Goal: Transaction & Acquisition: Purchase product/service

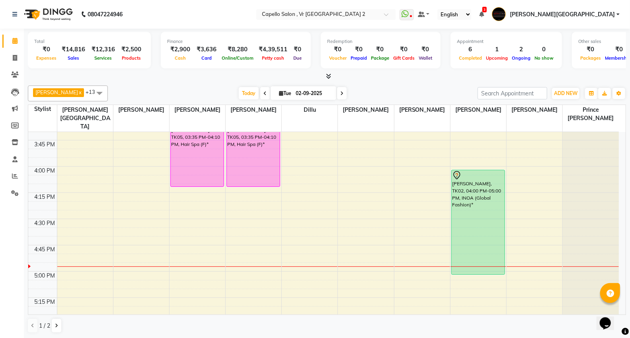
scroll to position [796, 0]
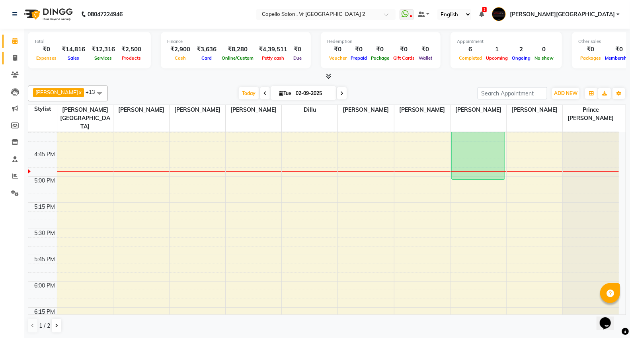
click at [13, 57] on icon at bounding box center [15, 58] width 4 height 6
select select "service"
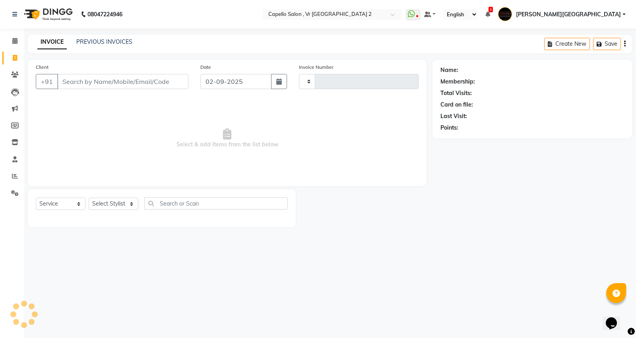
type input "4710"
select select "848"
drag, startPoint x: 98, startPoint y: 200, endPoint x: 105, endPoint y: 194, distance: 9.6
click at [98, 200] on select "Select Stylist" at bounding box center [114, 204] width 50 height 12
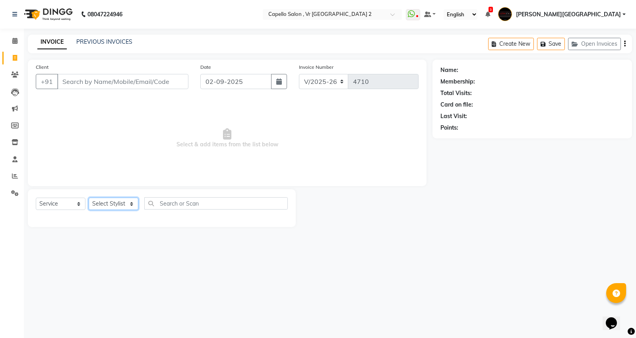
click at [110, 205] on select "Select Stylist" at bounding box center [114, 204] width 50 height 12
click at [110, 204] on select "Select Stylist" at bounding box center [114, 204] width 50 height 12
click at [112, 203] on select "Select Stylist" at bounding box center [114, 204] width 50 height 12
click at [112, 203] on select "Select Stylist [PERSON_NAME] [PERSON_NAME] [PERSON_NAME] [PERSON_NAME] Mall [PE…" at bounding box center [119, 204] width 61 height 12
select select "14479"
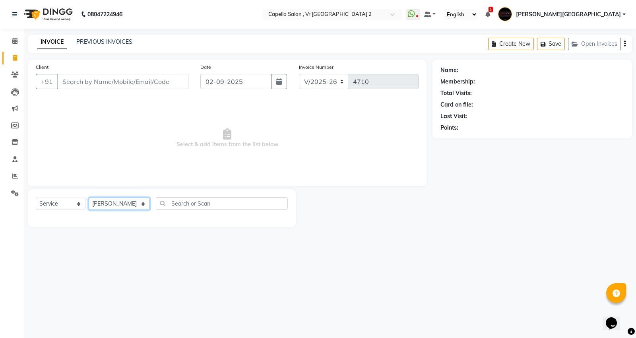
click at [89, 198] on select "Select Stylist [PERSON_NAME] [PERSON_NAME] [PERSON_NAME] [PERSON_NAME] Mall [PE…" at bounding box center [119, 204] width 61 height 12
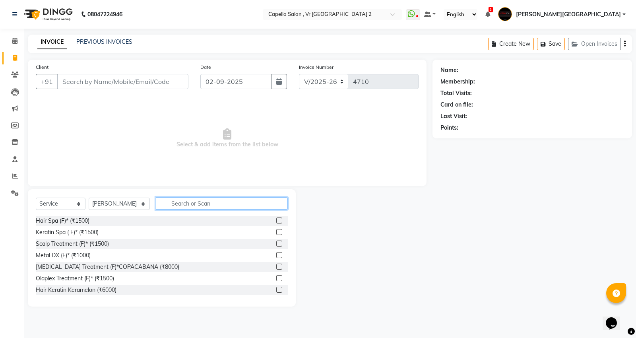
click at [169, 200] on input "text" at bounding box center [222, 203] width 132 height 12
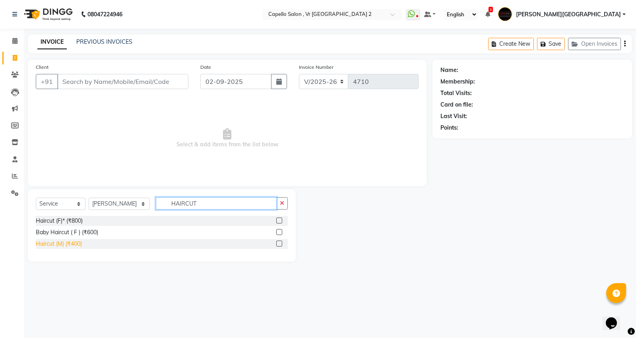
type input "HAIRCUT"
click at [61, 245] on div "Haircut (M) (₹400)" at bounding box center [59, 244] width 46 height 8
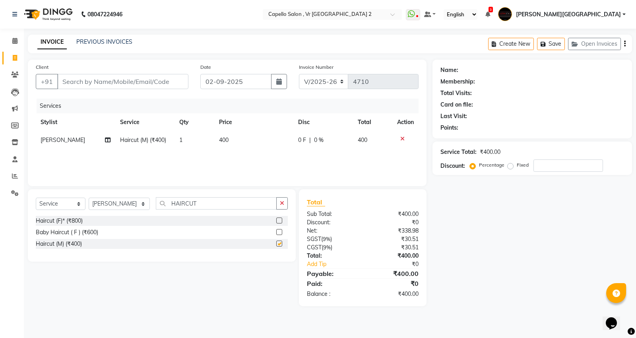
checkbox input "false"
click at [199, 200] on input "HAIRCUT" at bounding box center [216, 203] width 121 height 12
type input "H"
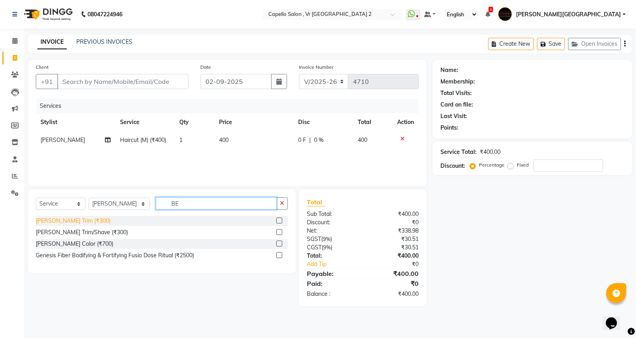
type input "BE"
click at [65, 224] on div "[PERSON_NAME] Trim (₹300)" at bounding box center [73, 221] width 75 height 8
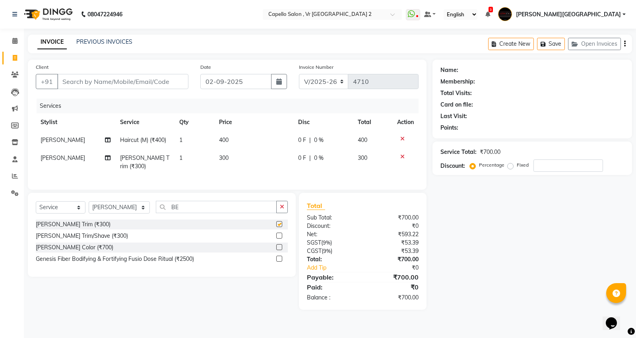
checkbox input "false"
click at [107, 83] on input "Client" at bounding box center [122, 81] width 131 height 15
click at [167, 86] on input "Client" at bounding box center [122, 81] width 131 height 15
type input "9"
type input "0"
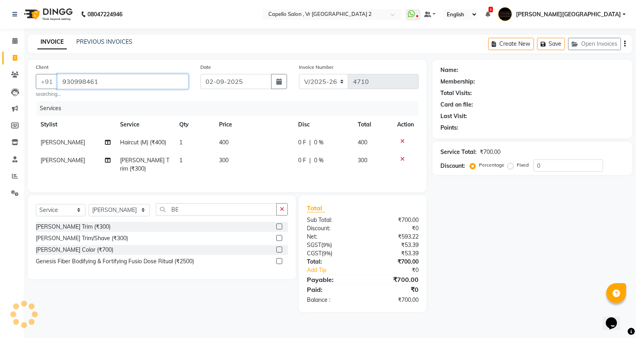
type input "930998461"
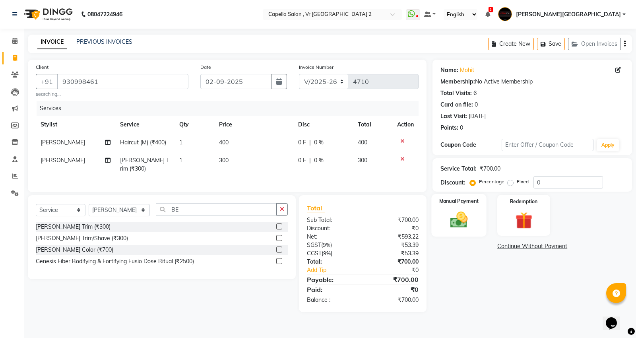
click at [459, 214] on img at bounding box center [459, 220] width 29 height 20
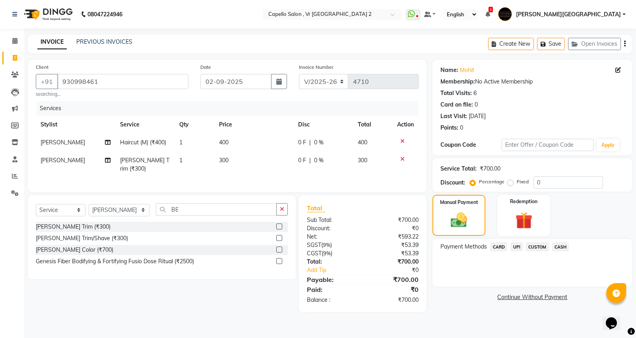
click at [558, 248] on span "CASH" at bounding box center [561, 246] width 17 height 9
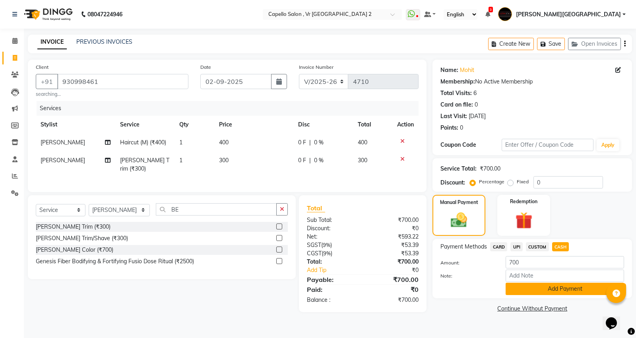
click at [563, 289] on button "Add Payment" at bounding box center [565, 289] width 119 height 12
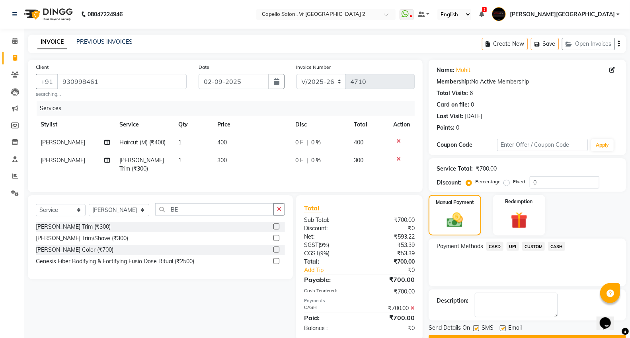
scroll to position [21, 0]
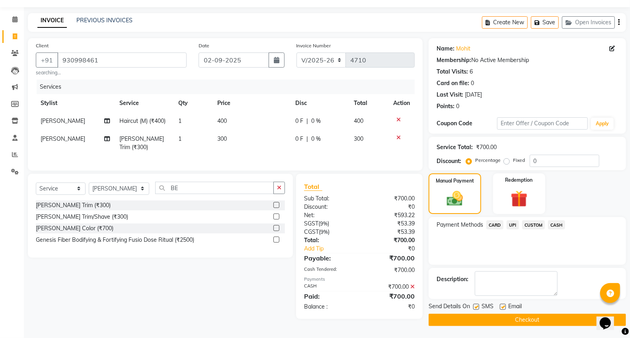
click at [521, 321] on button "Checkout" at bounding box center [526, 320] width 197 height 12
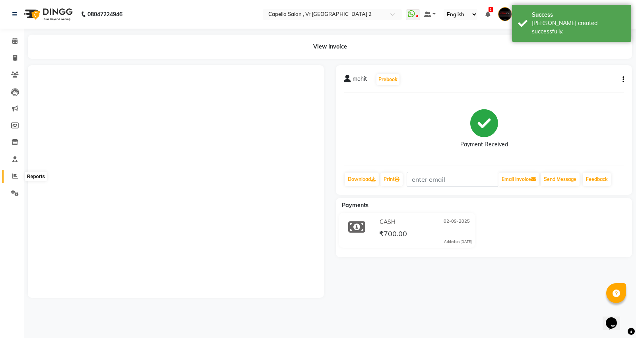
click at [12, 173] on icon at bounding box center [15, 176] width 6 height 6
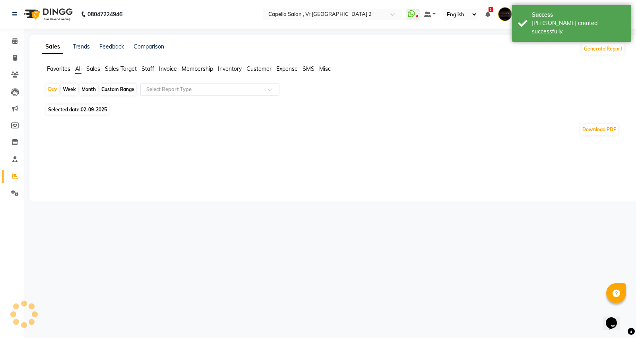
click at [150, 71] on span "Staff" at bounding box center [148, 68] width 13 height 7
click at [156, 87] on input "text" at bounding box center [202, 90] width 115 height 8
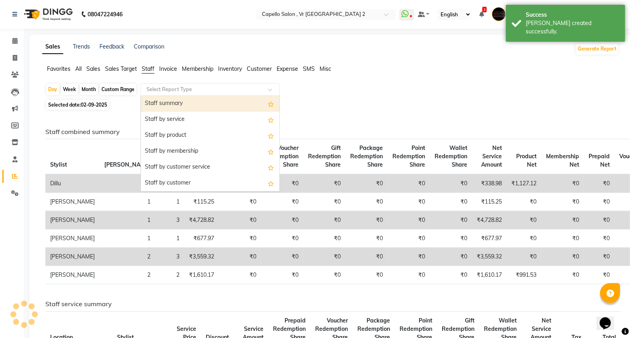
click at [160, 99] on div "Staff summary" at bounding box center [210, 104] width 138 height 16
select select "full_report"
select select "csv"
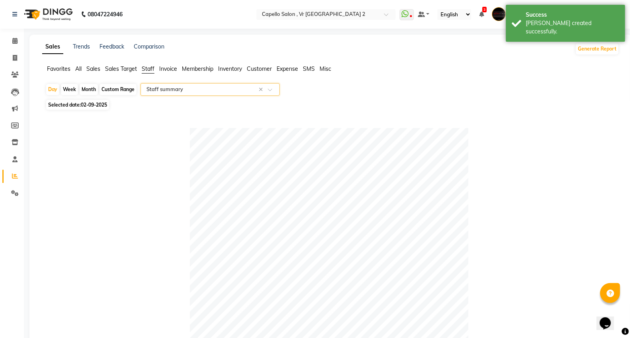
click at [91, 92] on div "Month" at bounding box center [89, 89] width 18 height 11
select select "9"
select select "2025"
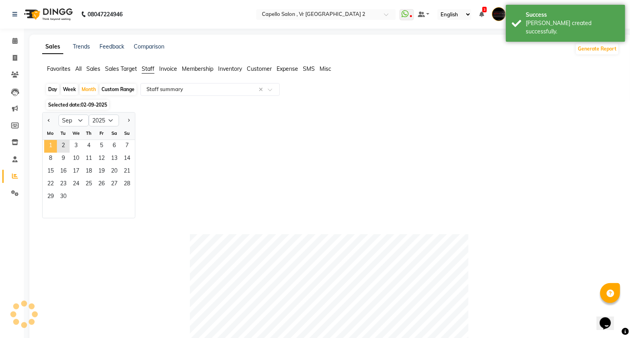
click at [56, 150] on span "1" at bounding box center [50, 146] width 13 height 13
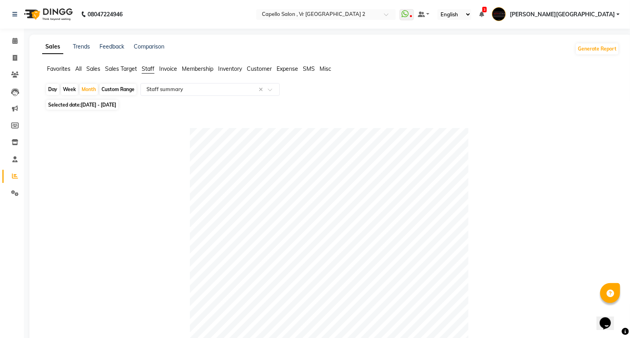
click at [55, 14] on img at bounding box center [47, 14] width 54 height 22
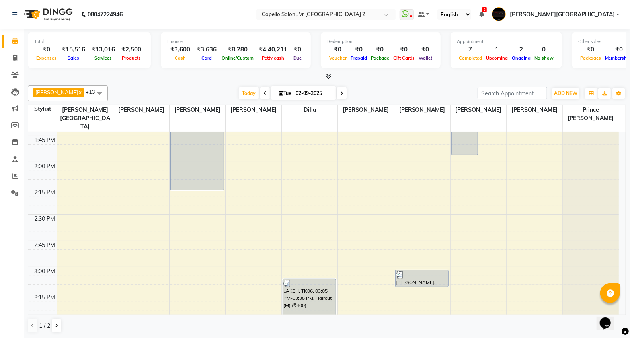
scroll to position [473, 0]
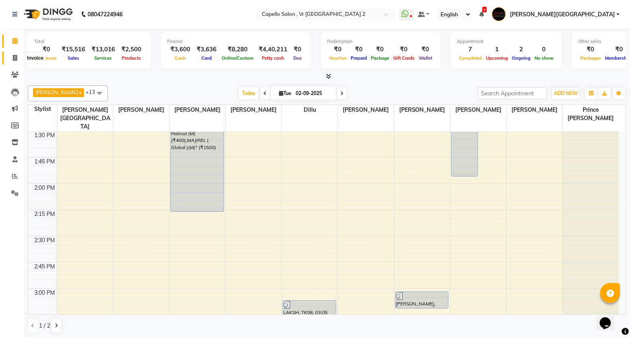
click at [14, 60] on icon at bounding box center [15, 58] width 4 height 6
select select "service"
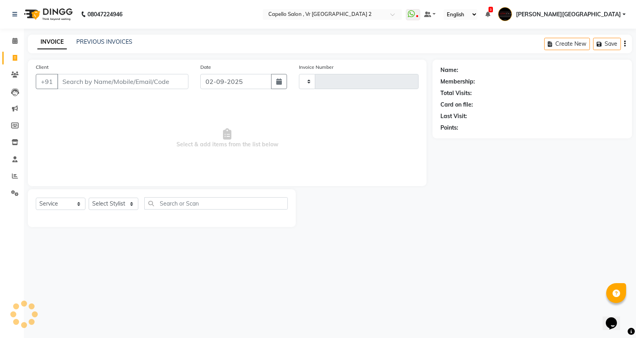
type input "4711"
select select "848"
click at [101, 82] on input "Client" at bounding box center [122, 81] width 131 height 15
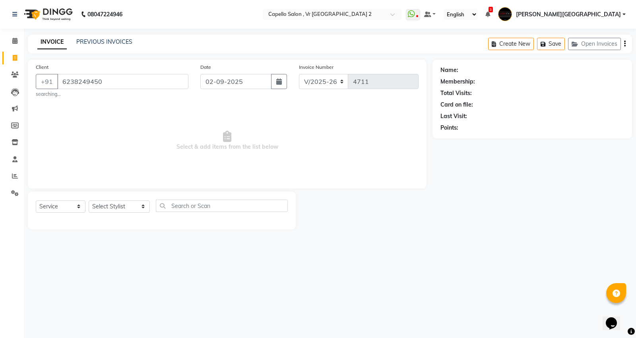
type input "6238249450"
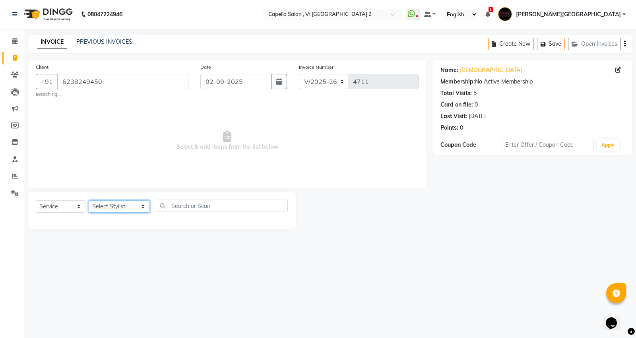
click at [124, 208] on select "Select Stylist [PERSON_NAME] [PERSON_NAME] [PERSON_NAME] [PERSON_NAME] Mall [PE…" at bounding box center [119, 206] width 61 height 12
select select "89136"
click at [89, 200] on select "Select Stylist [PERSON_NAME] [PERSON_NAME] [PERSON_NAME] [PERSON_NAME] Mall [PE…" at bounding box center [119, 206] width 61 height 12
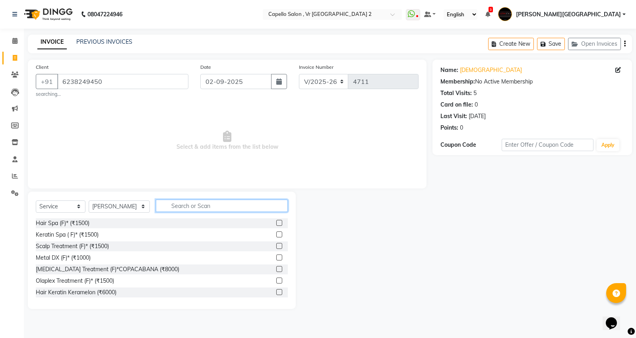
click at [167, 204] on input "text" at bounding box center [222, 206] width 132 height 12
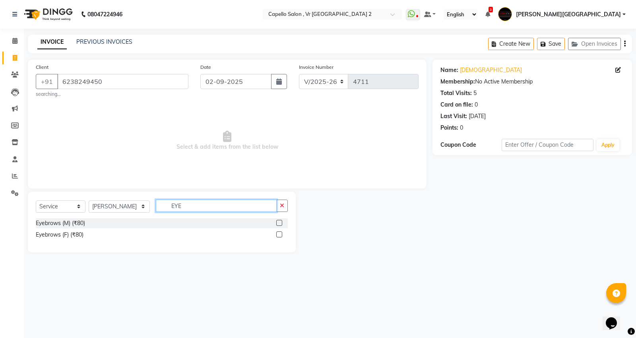
type input "EYE"
click at [279, 233] on label at bounding box center [279, 235] width 6 height 6
click at [279, 233] on input "checkbox" at bounding box center [278, 234] width 5 height 5
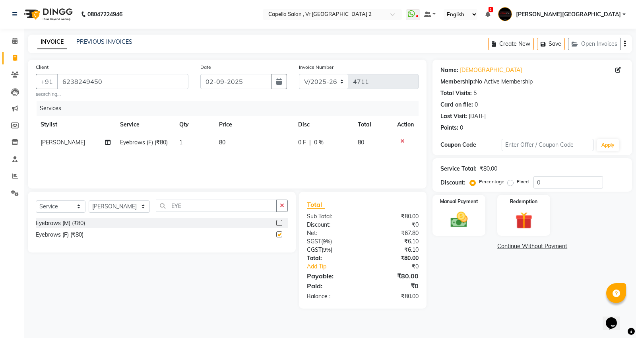
checkbox input "false"
click at [468, 213] on img at bounding box center [459, 220] width 29 height 20
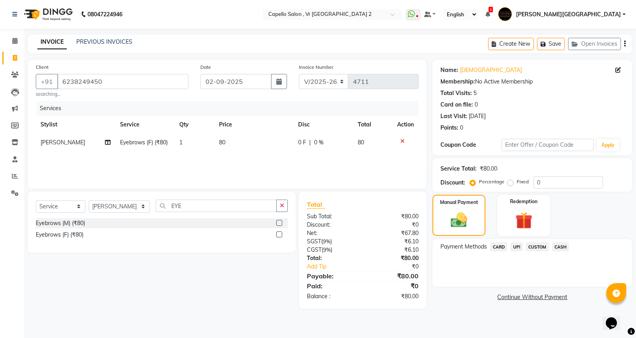
click at [518, 247] on span "UPI" at bounding box center [517, 246] width 12 height 9
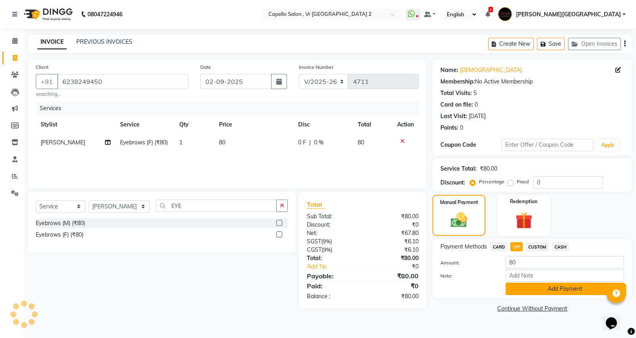
click at [527, 289] on button "Add Payment" at bounding box center [565, 289] width 119 height 12
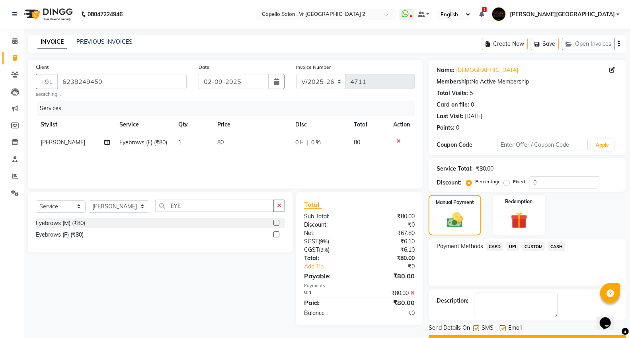
scroll to position [21, 0]
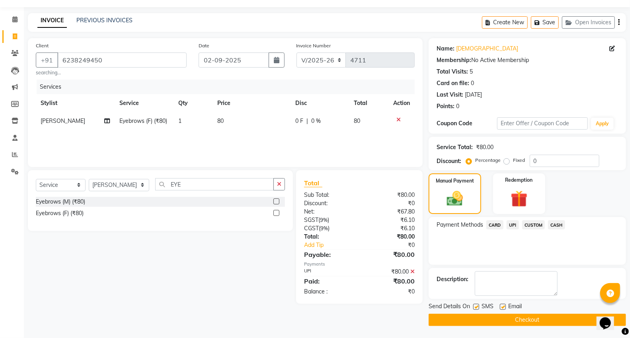
click at [518, 320] on button "Checkout" at bounding box center [526, 320] width 197 height 12
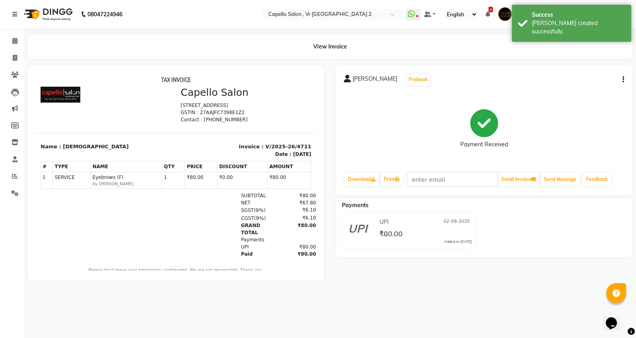
click at [58, 8] on img at bounding box center [47, 14] width 54 height 22
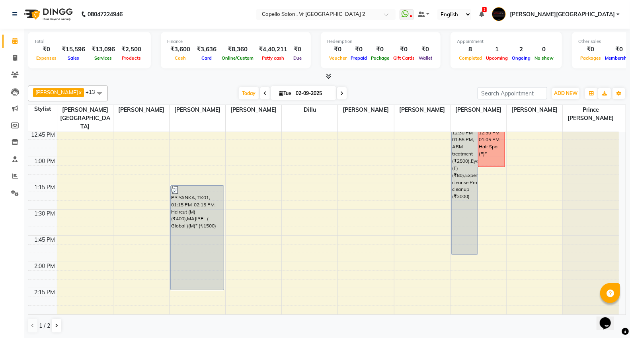
scroll to position [398, 0]
click at [359, 80] on div at bounding box center [327, 76] width 598 height 8
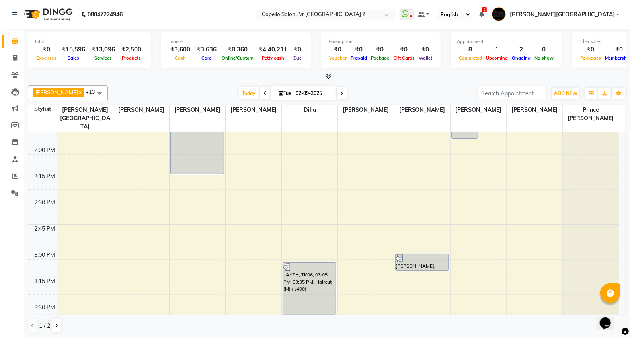
scroll to position [619, 0]
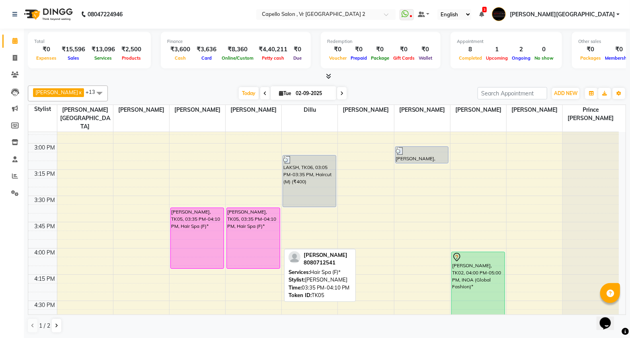
click at [255, 208] on div "[PERSON_NAME], TK05, 03:35 PM-04:10 PM, Hair Spa (F)*" at bounding box center [253, 238] width 53 height 60
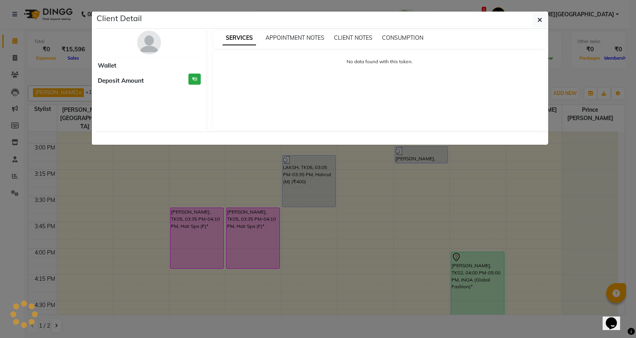
select select "1"
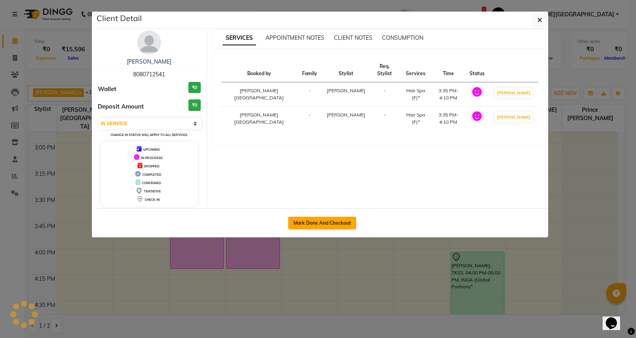
click at [301, 226] on button "Mark Done And Checkout" at bounding box center [322, 223] width 68 height 13
select select "service"
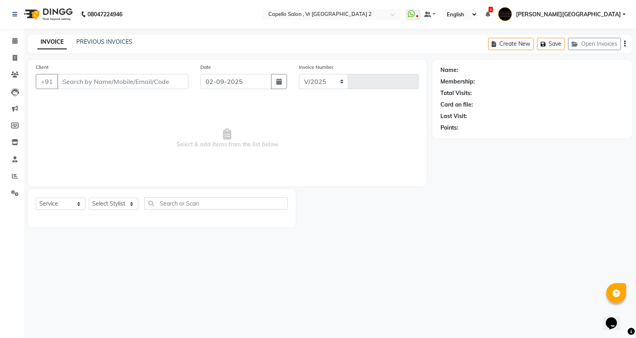
select select "848"
type input "4712"
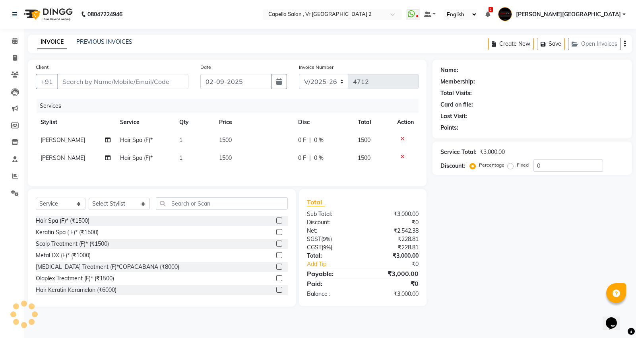
type input "8080712541"
select select "14466"
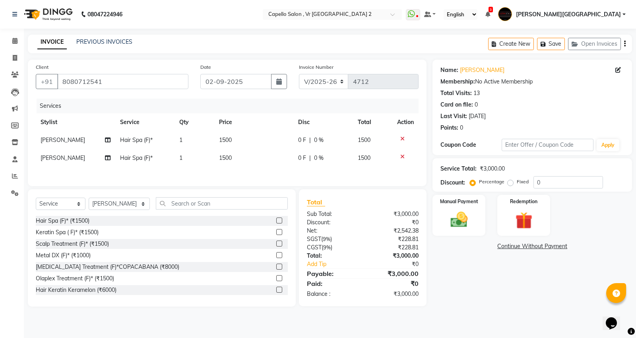
click at [272, 146] on td "1500" at bounding box center [253, 140] width 79 height 18
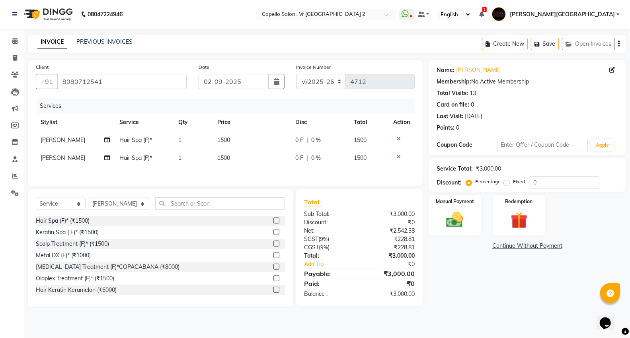
select select "14473"
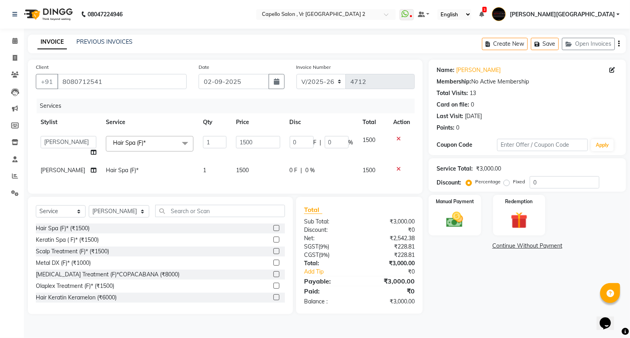
drag, startPoint x: 170, startPoint y: 140, endPoint x: 166, endPoint y: 163, distance: 23.9
click at [170, 141] on span "Hair Spa (F)* x" at bounding box center [150, 144] width 88 height 16
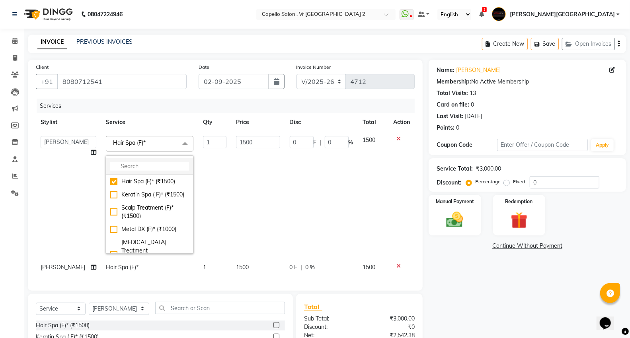
click at [152, 168] on input "multiselect-search" at bounding box center [149, 166] width 79 height 8
click at [144, 192] on div "Keratin Spa ( F)* (₹1500)" at bounding box center [149, 195] width 79 height 8
checkbox input "false"
checkbox input "true"
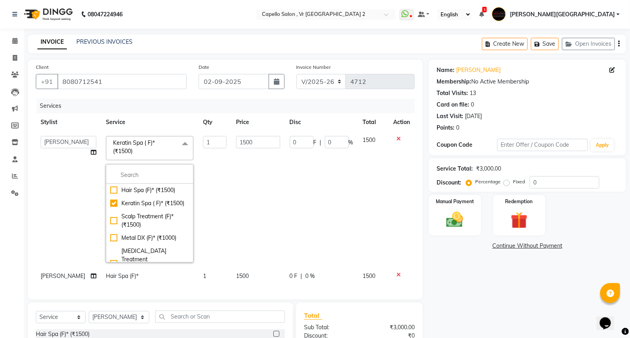
click at [234, 204] on td "1500" at bounding box center [258, 199] width 54 height 136
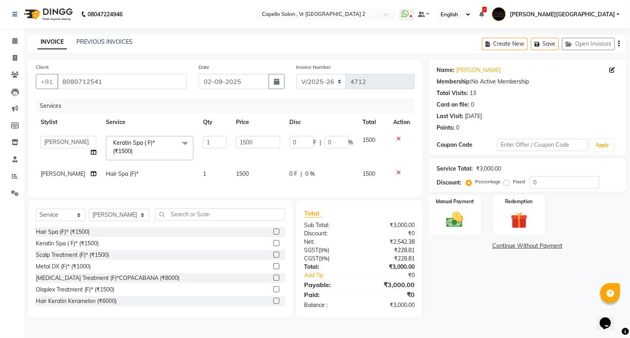
click at [113, 175] on span "Hair Spa (F)*" at bounding box center [122, 173] width 33 height 7
select select "14466"
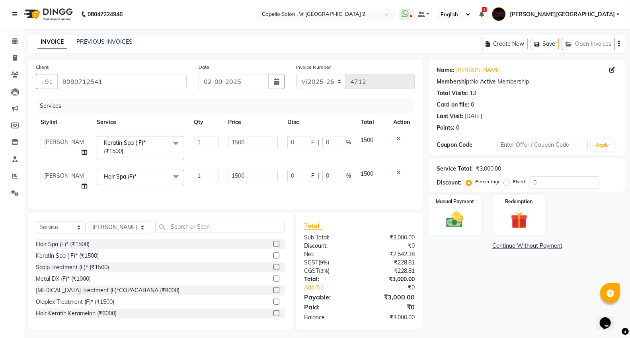
click at [122, 180] on span "Hair Spa (F)*" at bounding box center [120, 176] width 33 height 7
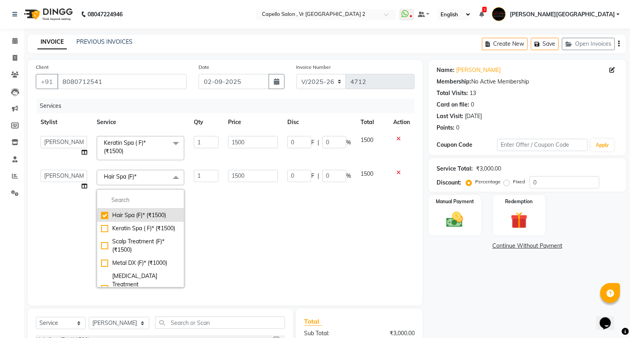
drag, startPoint x: 114, startPoint y: 232, endPoint x: 140, endPoint y: 218, distance: 29.9
click at [114, 232] on div "Keratin Spa ( F)* (₹1500)" at bounding box center [140, 228] width 79 height 8
checkbox input "false"
checkbox input "true"
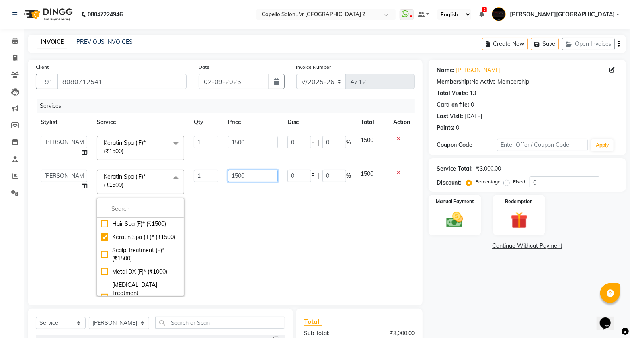
click at [258, 180] on input "1500" at bounding box center [253, 176] width 50 height 12
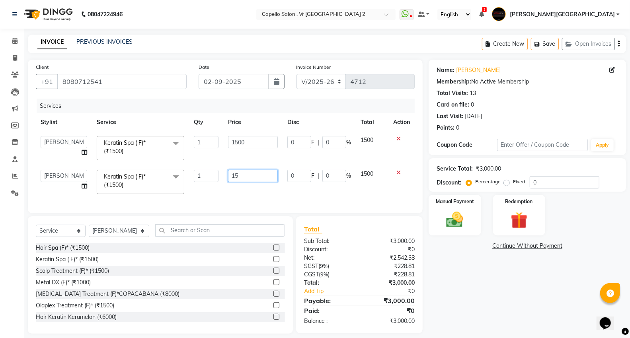
type input "1"
type input "2500"
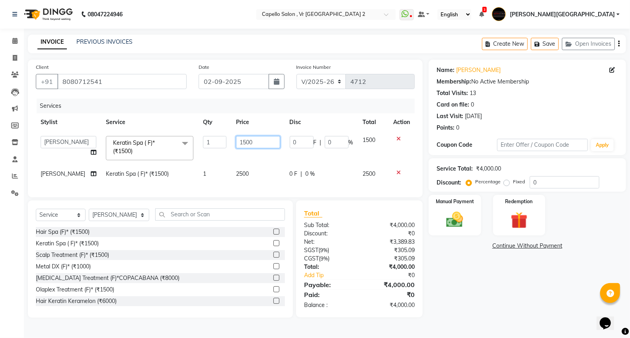
click at [255, 147] on input "1500" at bounding box center [258, 142] width 44 height 12
type input "1"
type input "2500"
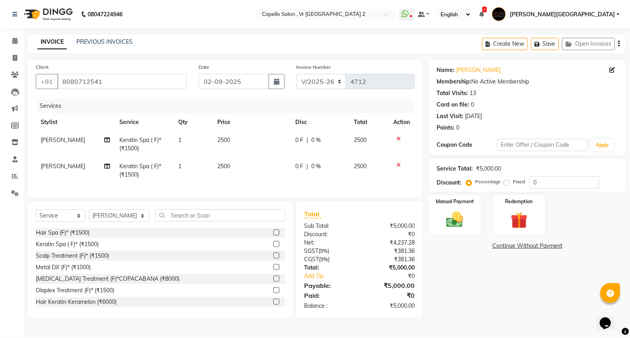
click at [448, 265] on div "Name: [PERSON_NAME] Membership: No Active Membership Total Visits: 13 Card on f…" at bounding box center [529, 189] width 203 height 259
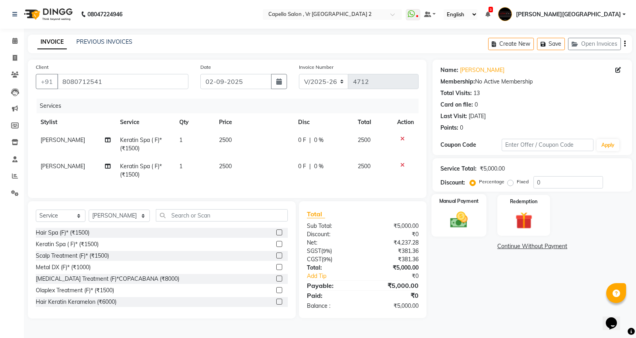
click at [461, 208] on div "Manual Payment" at bounding box center [459, 215] width 55 height 43
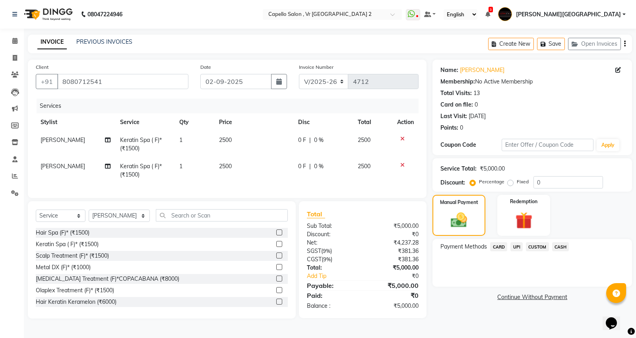
click at [516, 248] on span "UPI" at bounding box center [517, 246] width 12 height 9
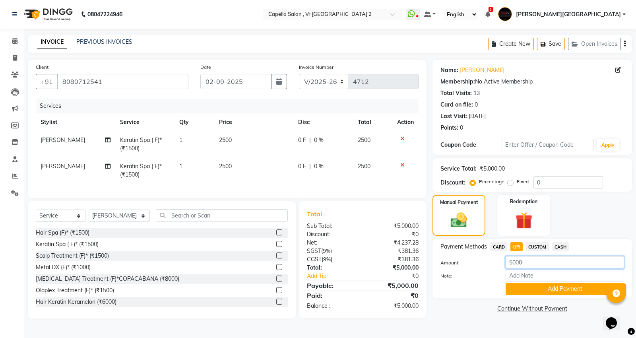
click at [539, 263] on input "5000" at bounding box center [565, 262] width 119 height 12
type input "5"
type input "1000"
click at [561, 284] on button "Add Payment" at bounding box center [565, 289] width 119 height 12
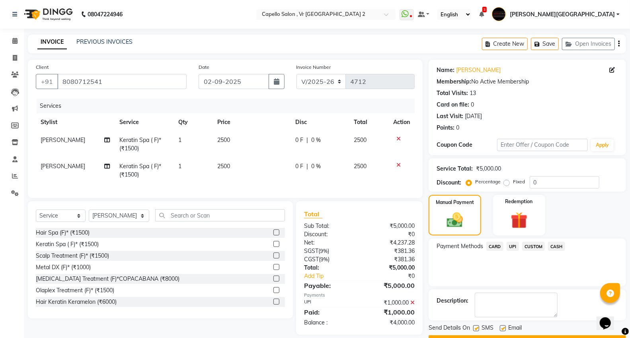
drag, startPoint x: 560, startPoint y: 224, endPoint x: 555, endPoint y: 232, distance: 8.6
click at [559, 242] on span "CASH" at bounding box center [556, 246] width 17 height 9
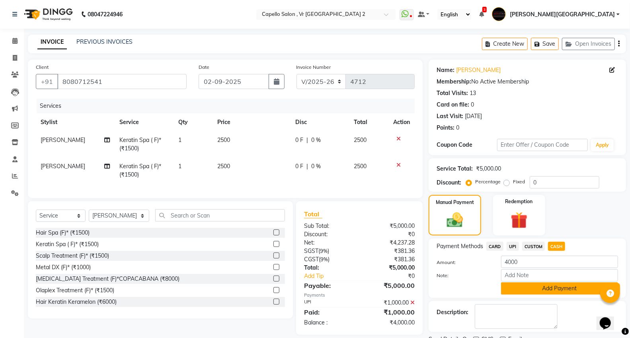
scroll to position [21, 0]
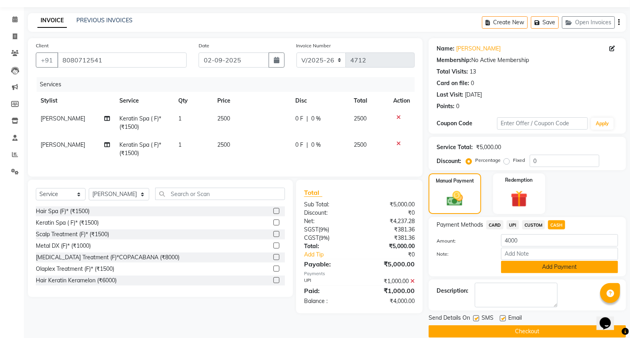
click at [530, 266] on button "Add Payment" at bounding box center [559, 267] width 117 height 12
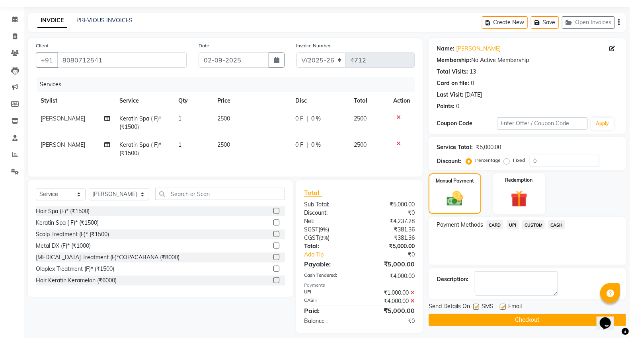
click at [503, 324] on button "Checkout" at bounding box center [526, 320] width 197 height 12
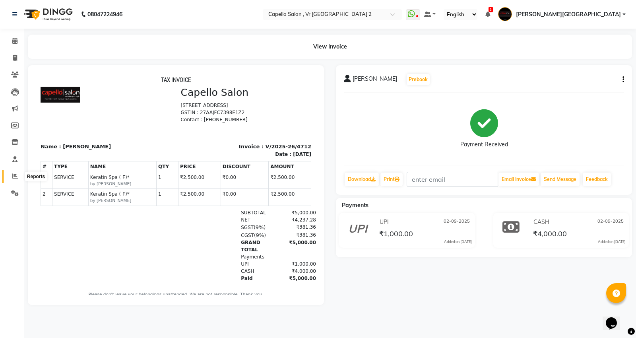
click at [10, 177] on span at bounding box center [15, 176] width 14 height 9
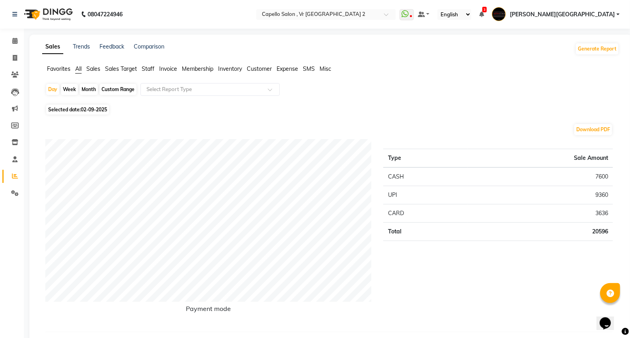
click at [146, 66] on span "Staff" at bounding box center [148, 68] width 13 height 7
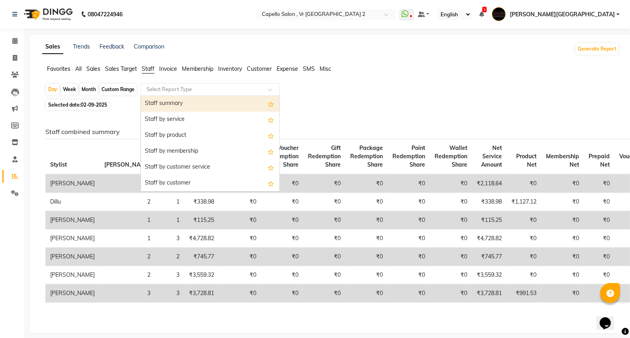
click at [156, 88] on input "text" at bounding box center [202, 90] width 115 height 8
click at [160, 100] on div "Staff summary" at bounding box center [210, 104] width 138 height 16
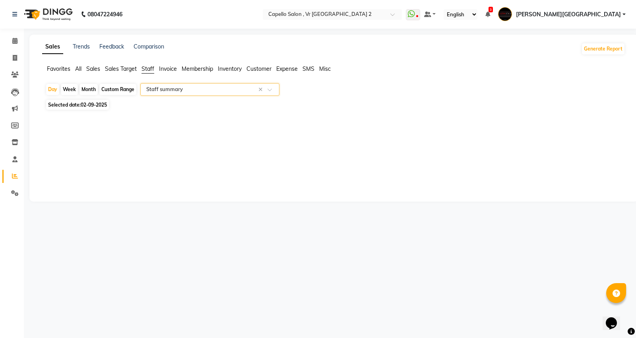
select select "full_report"
select select "csv"
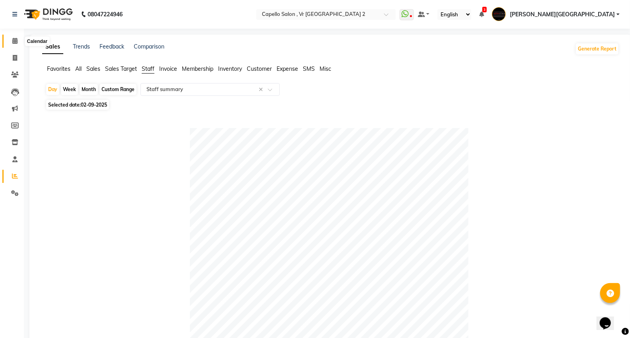
click at [17, 43] on icon at bounding box center [14, 41] width 5 height 6
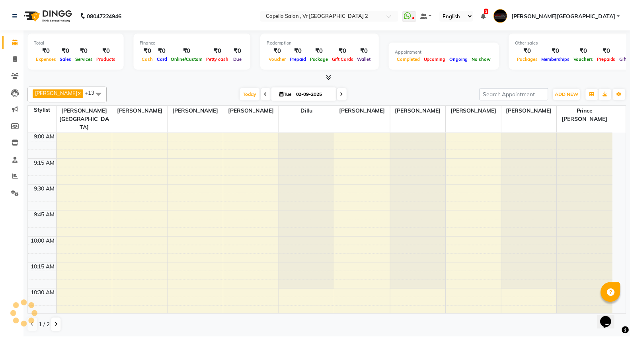
scroll to position [844, 0]
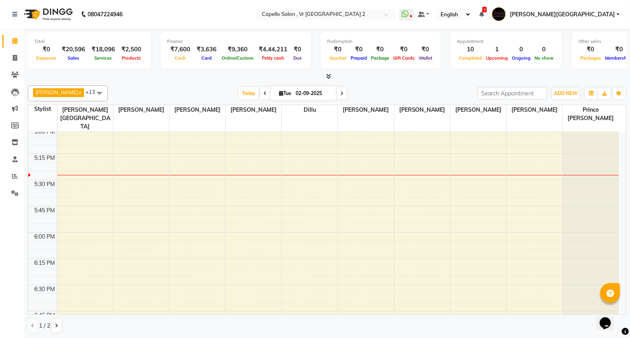
click at [91, 90] on span at bounding box center [99, 93] width 16 height 15
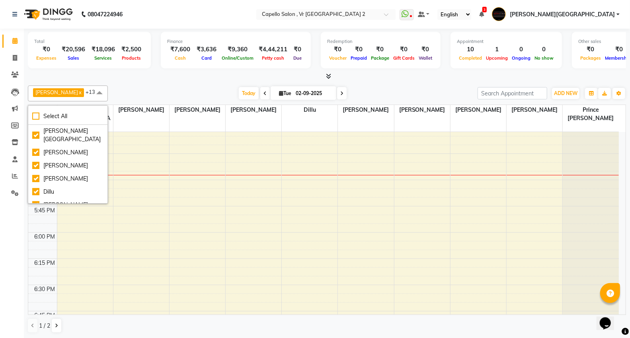
scroll to position [0, 0]
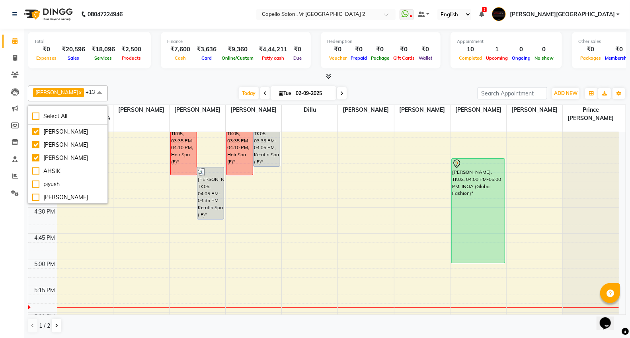
click at [91, 94] on span at bounding box center [99, 93] width 16 height 15
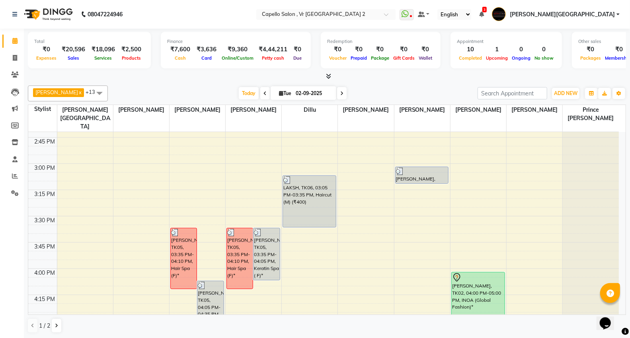
scroll to position [535, 0]
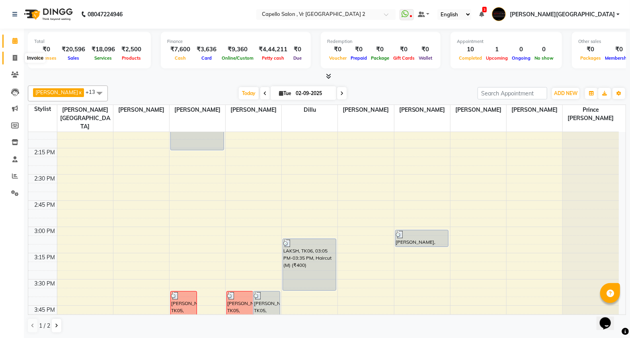
click at [13, 58] on icon at bounding box center [15, 58] width 4 height 6
select select "service"
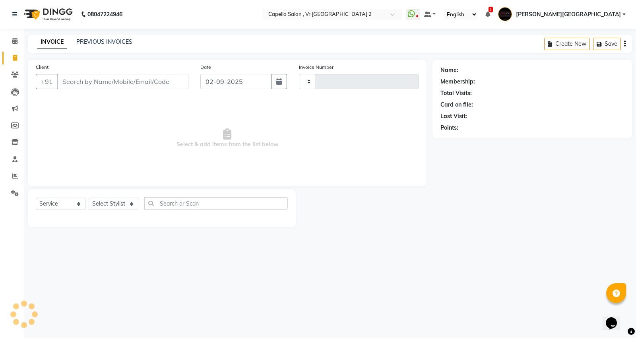
type input "4713"
select select "848"
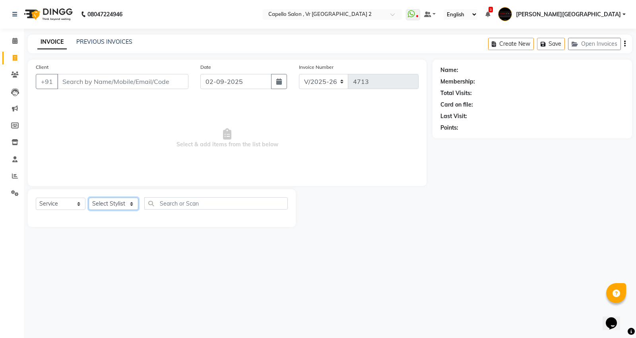
click at [101, 200] on select "Select Stylist" at bounding box center [114, 204] width 50 height 12
select select "49136"
click at [89, 198] on select "Select Stylist [PERSON_NAME] [PERSON_NAME] [PERSON_NAME] [PERSON_NAME] Mall [PE…" at bounding box center [119, 204] width 61 height 12
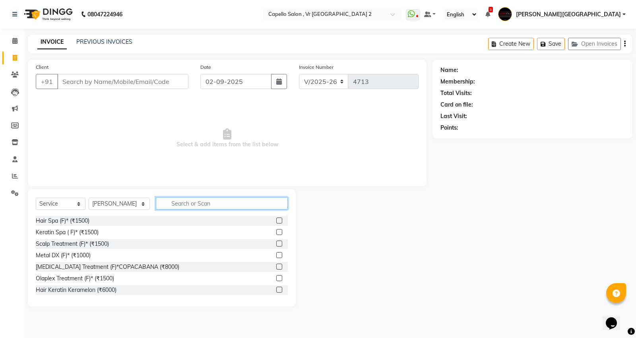
click at [200, 206] on input "text" at bounding box center [222, 203] width 132 height 12
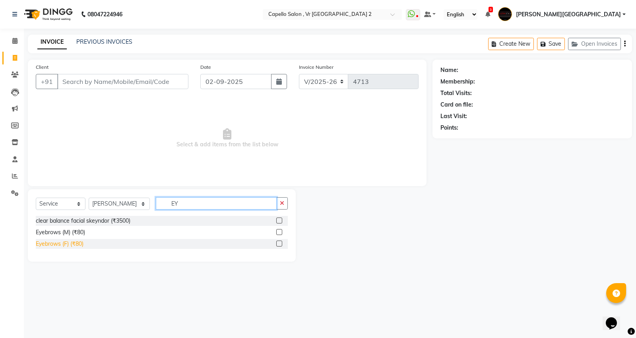
type input "EY"
click at [62, 240] on div "Eyebrows (F) (₹80)" at bounding box center [60, 244] width 48 height 8
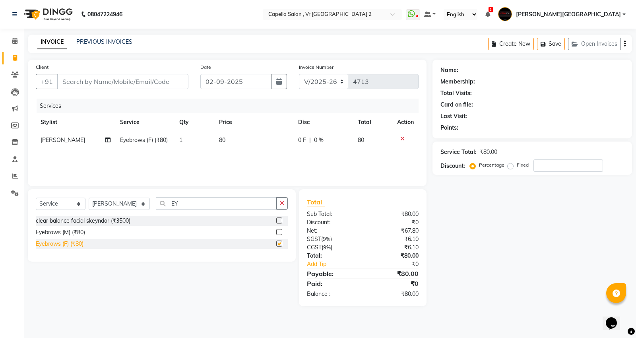
checkbox input "false"
click at [240, 153] on div "Services Stylist Service Qty Price Disc Total Action [PERSON_NAME] Eyebrows (F)…" at bounding box center [227, 139] width 383 height 80
click at [251, 140] on td "80" at bounding box center [253, 140] width 79 height 18
select select "49136"
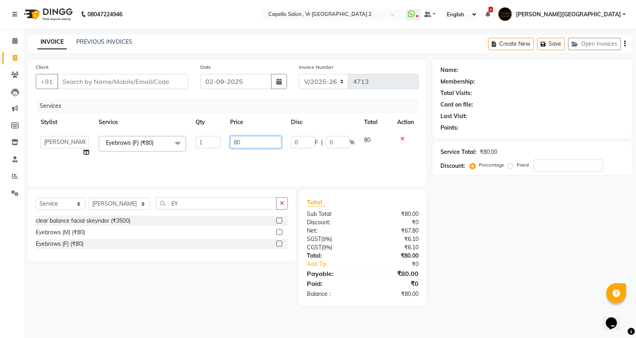
click at [251, 140] on input "80" at bounding box center [255, 142] width 51 height 12
type input "8"
type input "160"
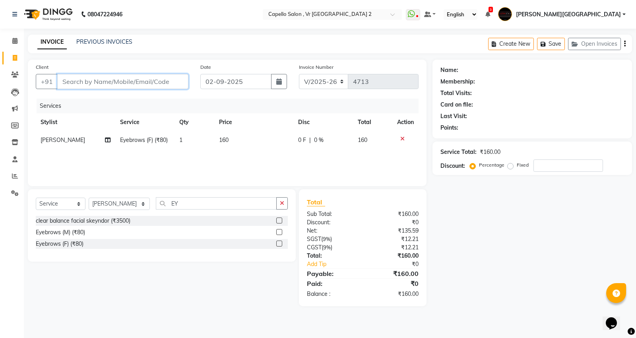
click at [103, 84] on input "Client" at bounding box center [122, 81] width 131 height 15
type input "7"
type input "0"
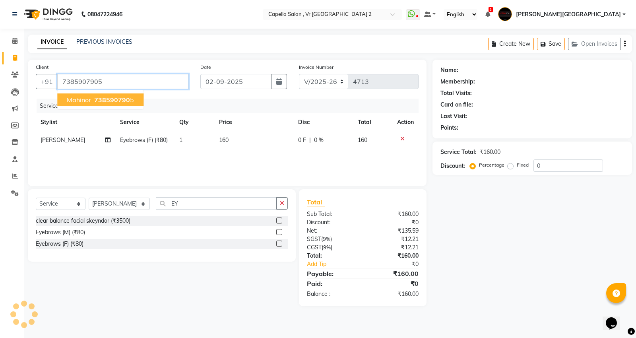
type input "7385907905"
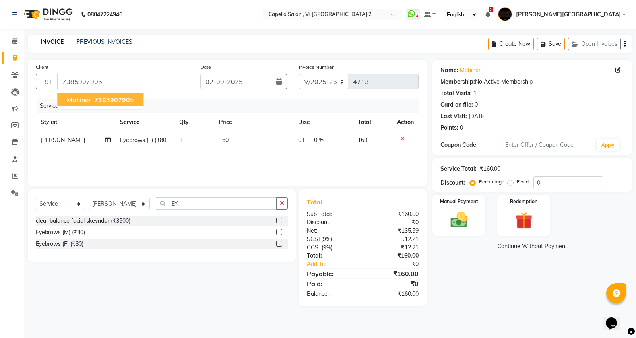
drag, startPoint x: 126, startPoint y: 98, endPoint x: 134, endPoint y: 105, distance: 10.4
click at [126, 98] on span "738590790" at bounding box center [112, 100] width 36 height 8
click at [460, 212] on img at bounding box center [459, 220] width 29 height 20
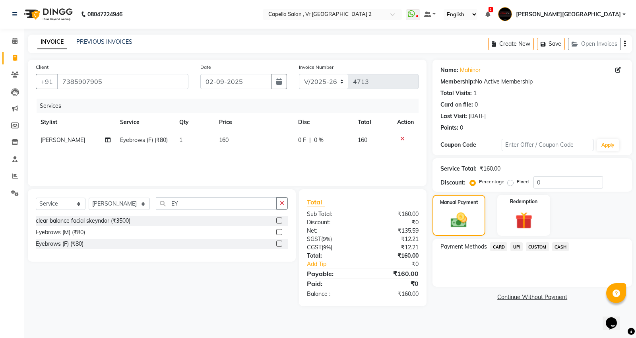
click at [518, 245] on span "UPI" at bounding box center [517, 246] width 12 height 9
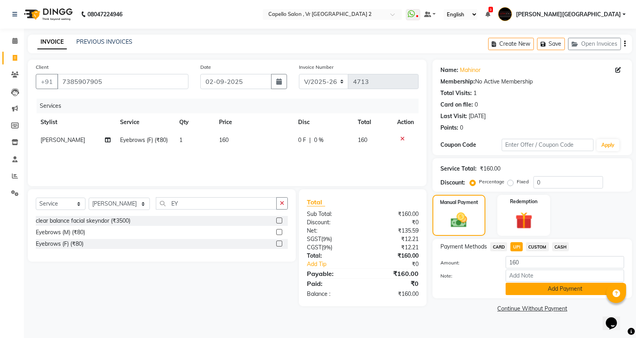
click at [541, 287] on button "Add Payment" at bounding box center [565, 289] width 119 height 12
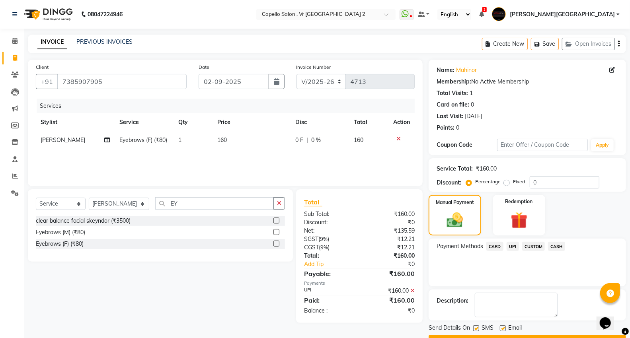
click at [514, 335] on button "Checkout" at bounding box center [526, 341] width 197 height 12
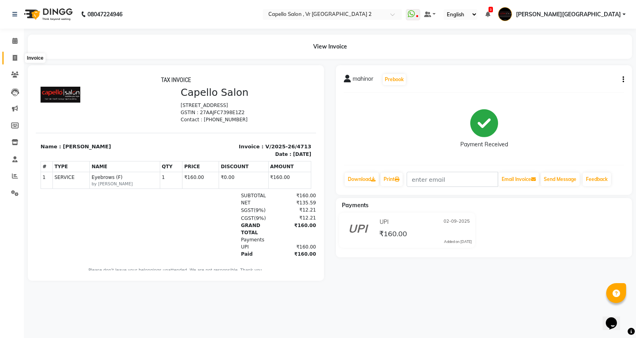
click at [16, 60] on icon at bounding box center [15, 58] width 4 height 6
select select "service"
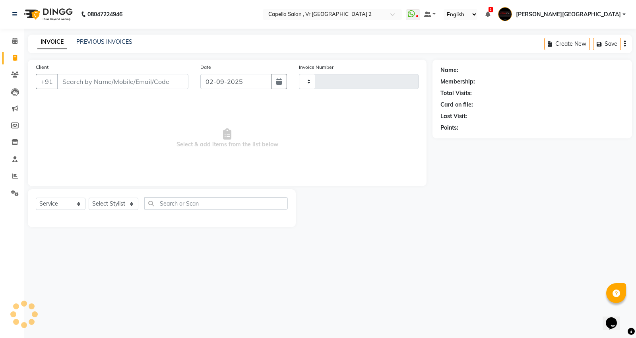
type input "4714"
select select "848"
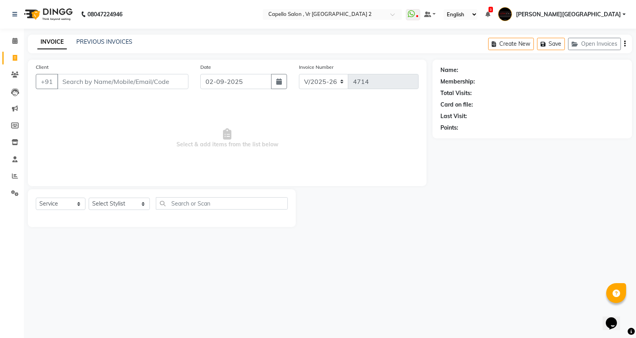
drag, startPoint x: 113, startPoint y: 80, endPoint x: 111, endPoint y: 66, distance: 14.5
click at [113, 77] on input "Client" at bounding box center [122, 81] width 131 height 15
type input "7769966866"
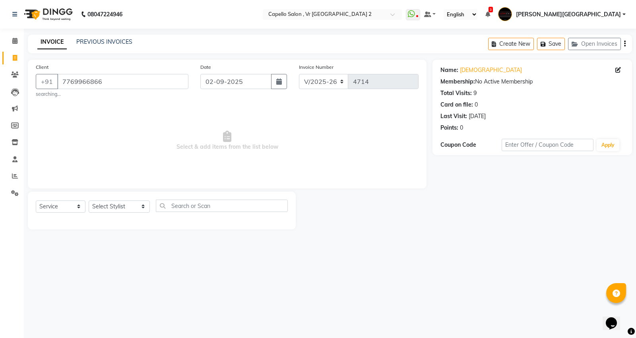
click at [138, 207] on div "Select Service Product Membership Package Voucher Prepaid Gift Card Select Styl…" at bounding box center [162, 209] width 252 height 19
click at [130, 207] on select "Select Stylist [PERSON_NAME] [PERSON_NAME] [PERSON_NAME] [PERSON_NAME] Mall [PE…" at bounding box center [119, 206] width 61 height 12
select select "83801"
click at [89, 200] on select "Select Stylist [PERSON_NAME] [PERSON_NAME] [PERSON_NAME] [PERSON_NAME] Mall [PE…" at bounding box center [119, 206] width 61 height 12
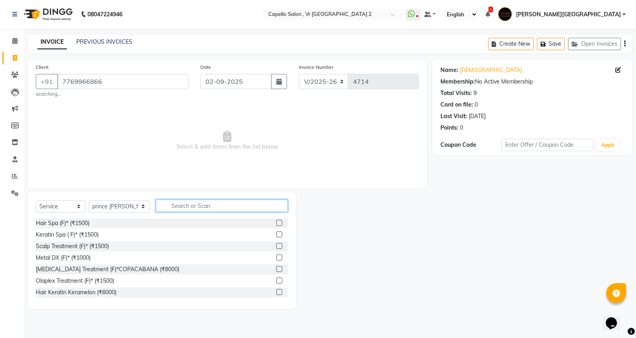
click at [206, 208] on input "text" at bounding box center [222, 206] width 132 height 12
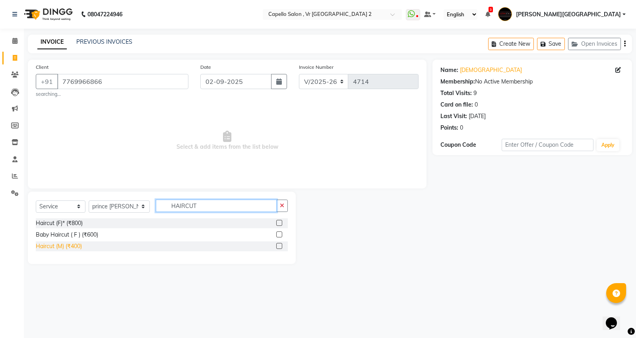
type input "HAIRCUT"
drag, startPoint x: 64, startPoint y: 245, endPoint x: 113, endPoint y: 249, distance: 48.3
click at [65, 245] on div "Haircut (M) (₹400)" at bounding box center [59, 246] width 46 height 8
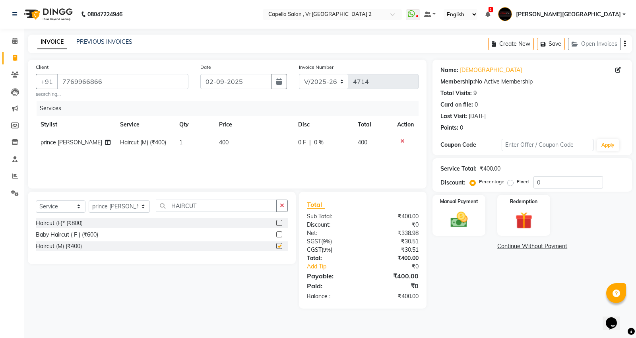
checkbox input "false"
click at [476, 208] on div "Manual Payment" at bounding box center [459, 215] width 55 height 43
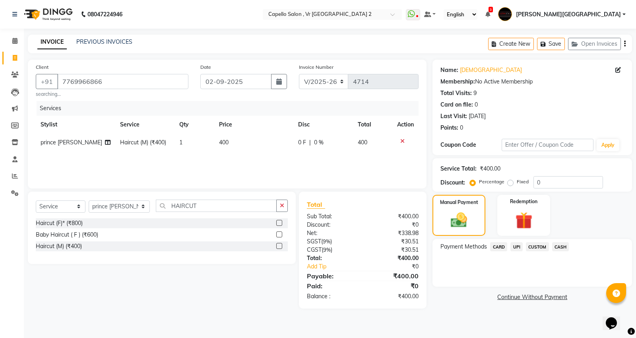
click at [567, 246] on span "CASH" at bounding box center [561, 246] width 17 height 9
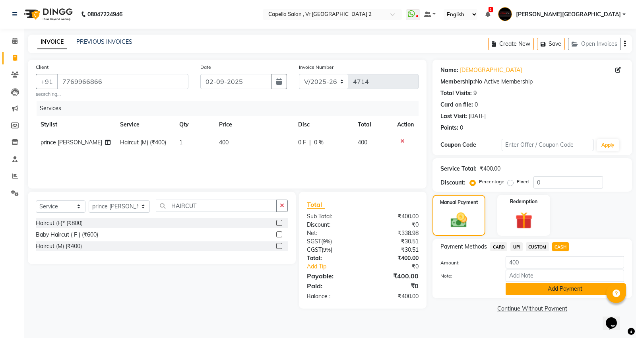
click at [542, 293] on button "Add Payment" at bounding box center [565, 289] width 119 height 12
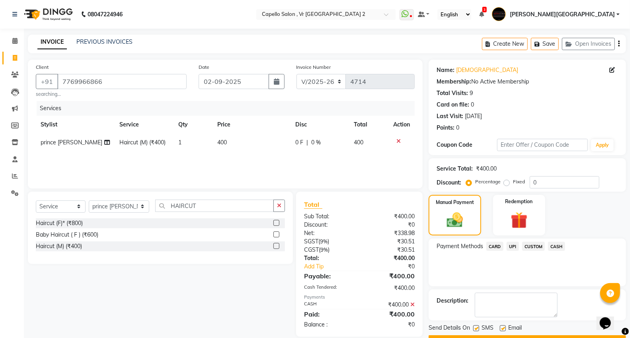
scroll to position [21, 0]
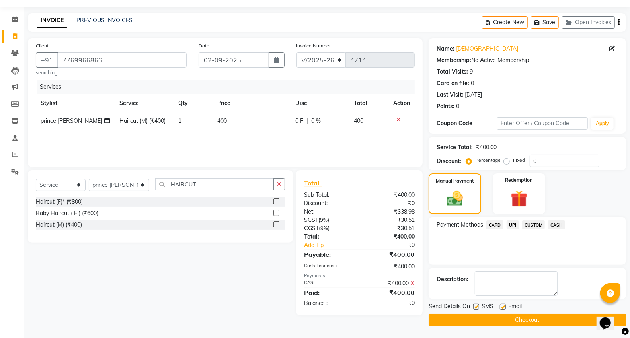
click at [516, 324] on button "Checkout" at bounding box center [526, 320] width 197 height 12
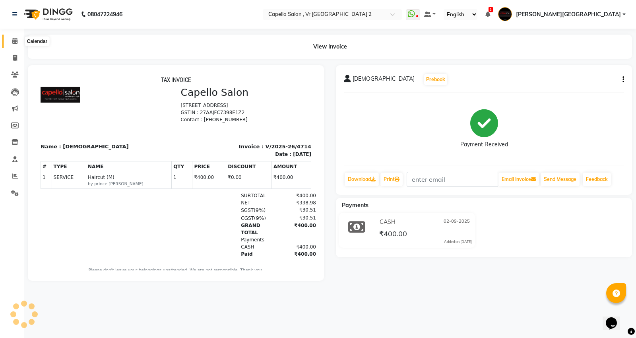
drag, startPoint x: 14, startPoint y: 40, endPoint x: 22, endPoint y: 103, distance: 63.7
click at [14, 40] on icon at bounding box center [14, 41] width 5 height 6
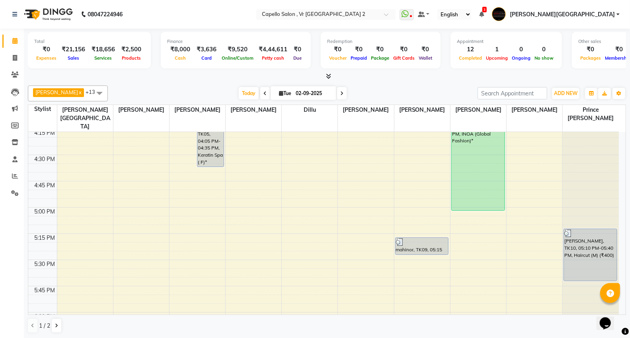
scroll to position [707, 0]
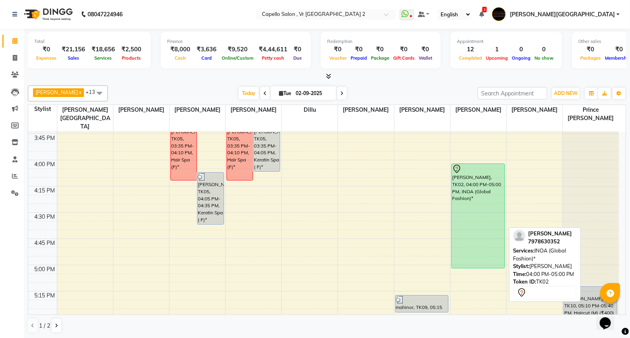
click at [486, 204] on div "[PERSON_NAME], TK02, 04:00 PM-05:00 PM, INOA (Global Fashion)*" at bounding box center [477, 216] width 53 height 104
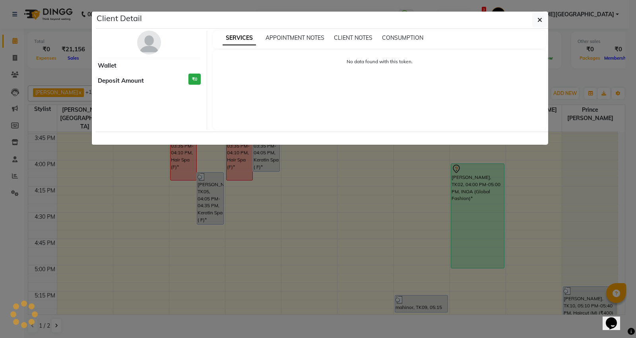
select select "7"
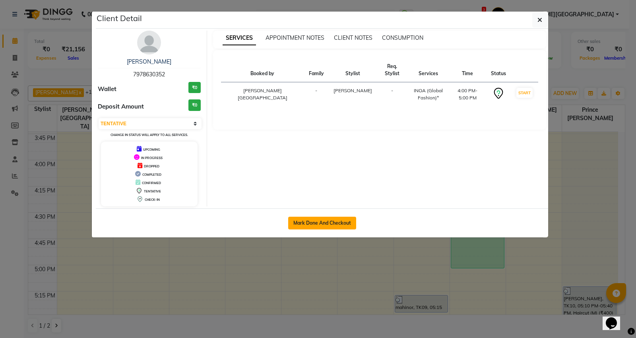
click at [317, 227] on button "Mark Done And Checkout" at bounding box center [322, 223] width 68 height 13
select select "service"
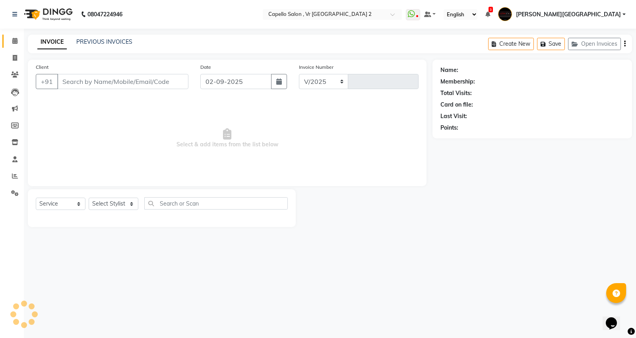
select select "848"
type input "4715"
type input "7978630352"
select select "15681"
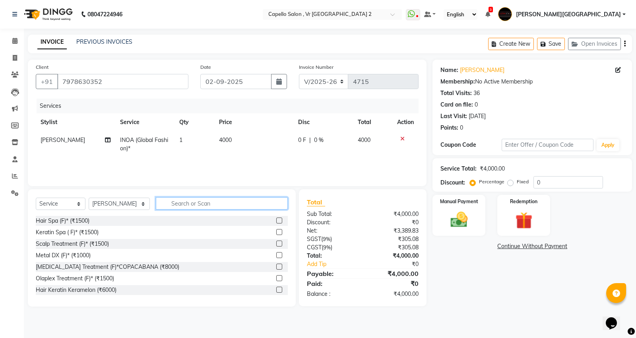
click at [176, 207] on input "text" at bounding box center [222, 203] width 132 height 12
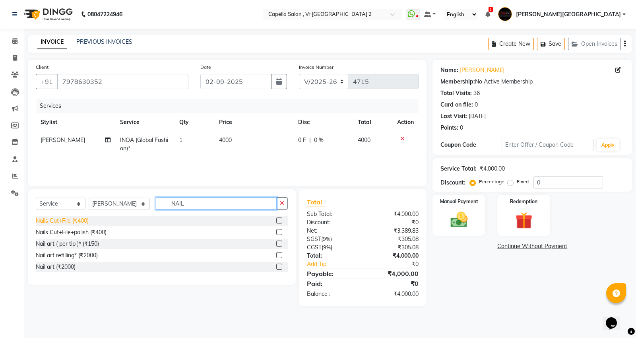
type input "NAIL"
click at [77, 218] on div "Nails Cut+File (₹400)" at bounding box center [62, 221] width 53 height 8
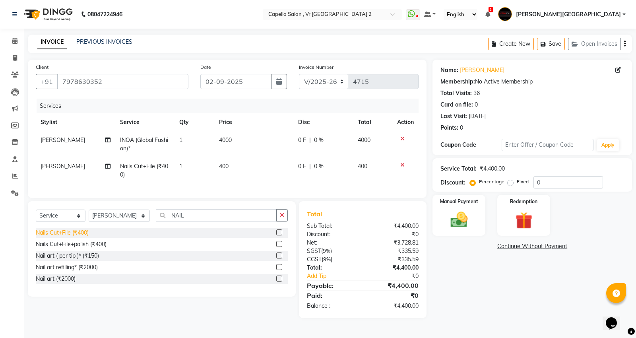
click at [82, 237] on div "Nails Cut+File (₹400)" at bounding box center [62, 233] width 53 height 8
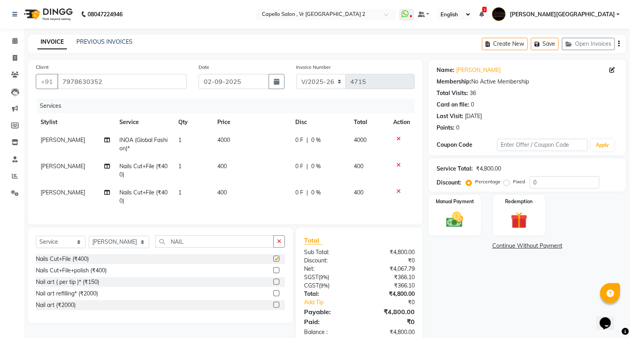
checkbox input "false"
click at [216, 194] on td "400" at bounding box center [251, 197] width 78 height 26
select select "15681"
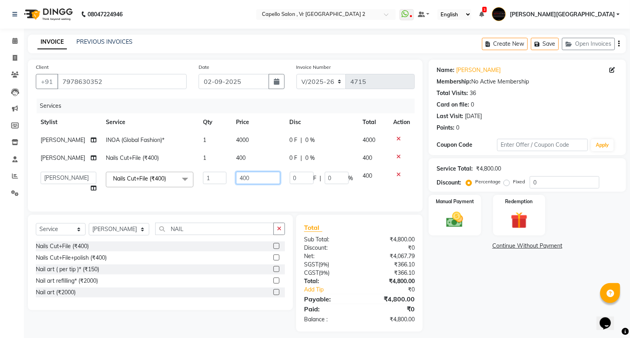
drag, startPoint x: 247, startPoint y: 182, endPoint x: 40, endPoint y: 201, distance: 207.8
click at [72, 181] on tr "AHSIK [PERSON_NAME] [PERSON_NAME] [PERSON_NAME] [PERSON_NAME] Mall Dillu [PERSO…" at bounding box center [225, 182] width 379 height 30
type input "200"
click at [510, 264] on div "Name: [PERSON_NAME] Membership: No Active Membership Total Visits: 36 Card on f…" at bounding box center [529, 196] width 203 height 272
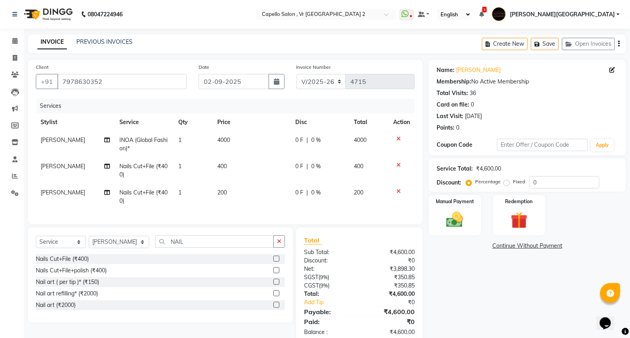
click at [235, 144] on td "4000" at bounding box center [251, 144] width 78 height 26
select select "15681"
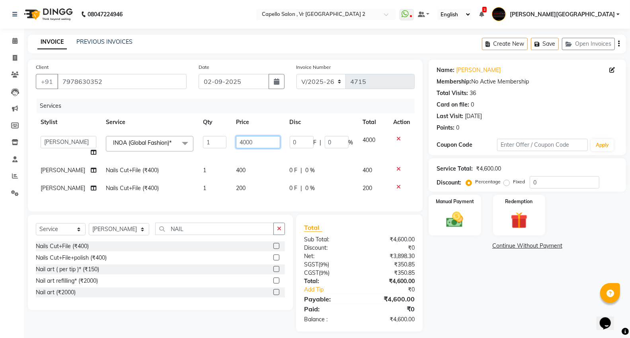
drag, startPoint x: 257, startPoint y: 141, endPoint x: 121, endPoint y: 209, distance: 151.9
click at [160, 170] on tbody "AHSIK [PERSON_NAME] [PERSON_NAME] [PERSON_NAME] [PERSON_NAME] Mall Dillu [PERSO…" at bounding box center [225, 164] width 379 height 66
type input "1800"
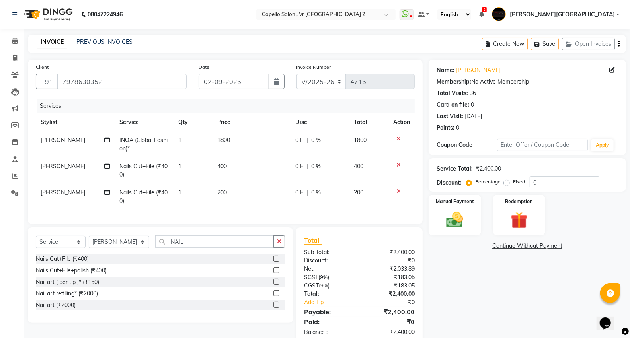
click at [130, 139] on span "INOA (Global Fashion)*" at bounding box center [143, 144] width 48 height 16
select select "15681"
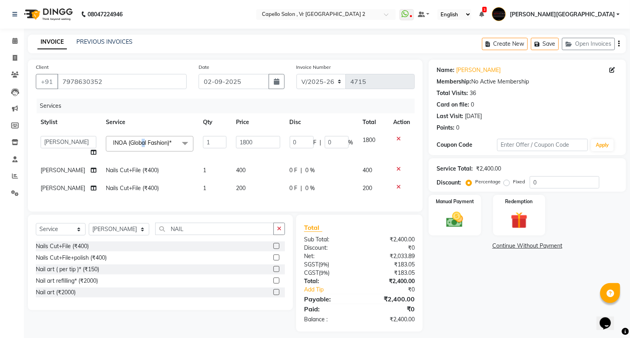
click at [136, 148] on span "INOA (Global Fashion)* x" at bounding box center [145, 144] width 68 height 10
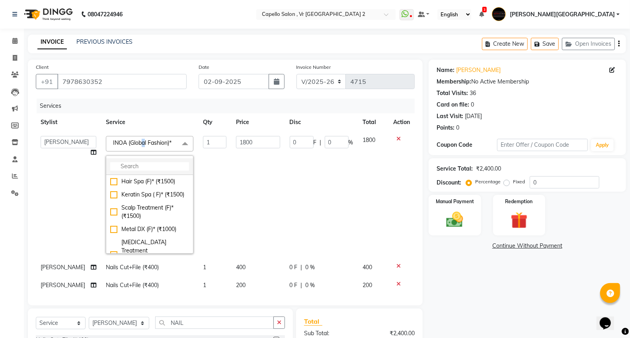
click at [136, 168] on input "multiselect-search" at bounding box center [149, 166] width 79 height 8
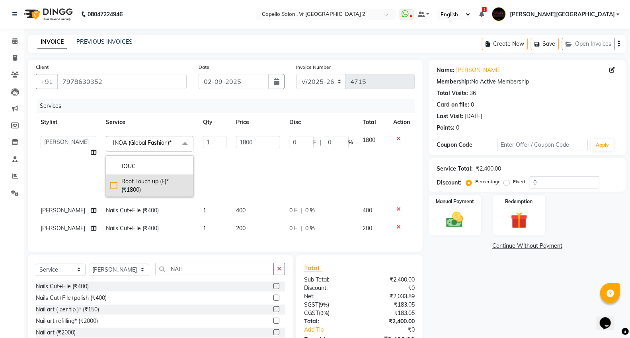
type input "TOUC"
click at [124, 189] on div "Root Touch up (F)* (₹1800)" at bounding box center [149, 185] width 79 height 17
checkbox input "true"
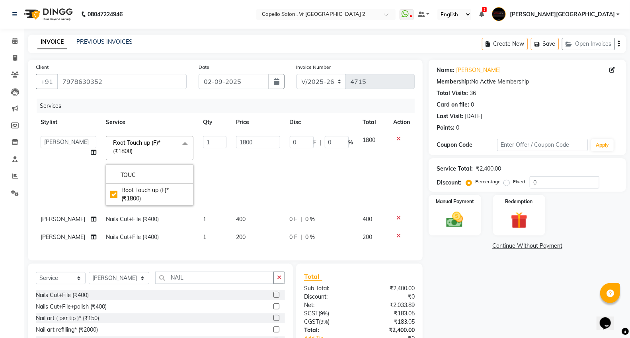
click at [254, 231] on td "200" at bounding box center [258, 237] width 54 height 18
select select "15681"
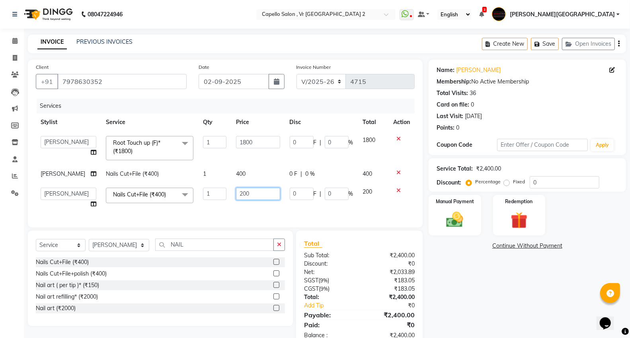
drag, startPoint x: 259, startPoint y: 195, endPoint x: 67, endPoint y: 242, distance: 198.2
click at [105, 213] on div "Services Stylist Service Qty Price Disc Total Action AHSIK [PERSON_NAME] [PERSO…" at bounding box center [225, 159] width 379 height 121
type input "400"
click at [452, 282] on div "Name: [PERSON_NAME] Membership: No Active Membership Total Visits: 36 Card on f…" at bounding box center [529, 204] width 203 height 288
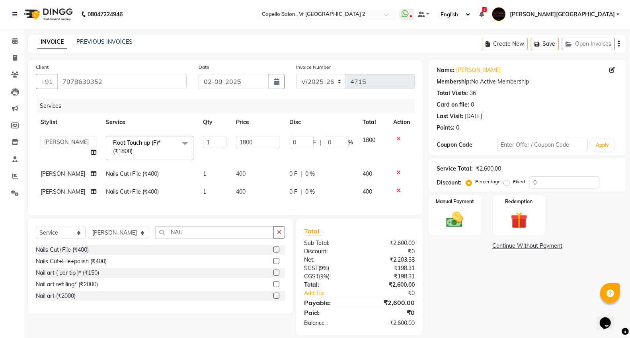
scroll to position [16, 0]
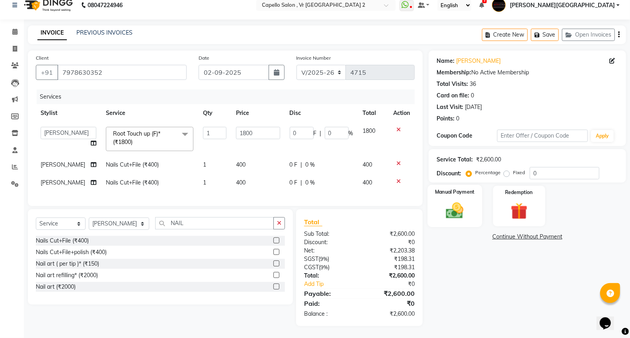
click at [474, 195] on div "Manual Payment" at bounding box center [454, 206] width 54 height 43
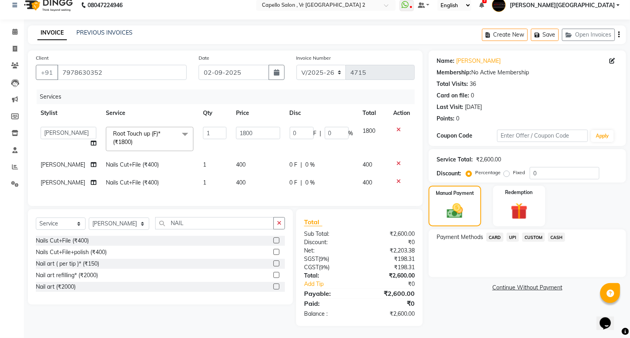
click at [512, 233] on span "UPI" at bounding box center [512, 237] width 12 height 9
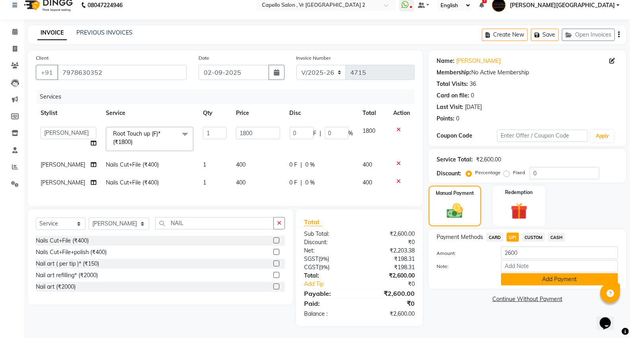
click at [520, 273] on button "Add Payment" at bounding box center [559, 279] width 117 height 12
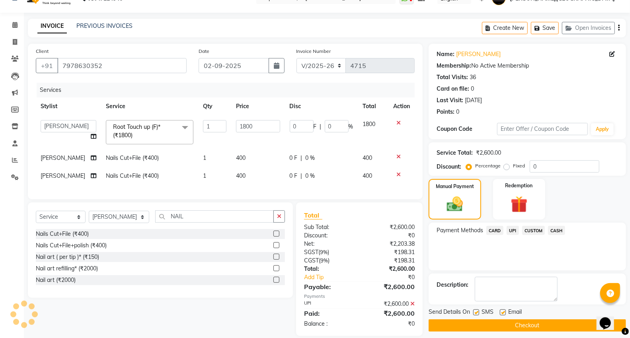
scroll to position [33, 0]
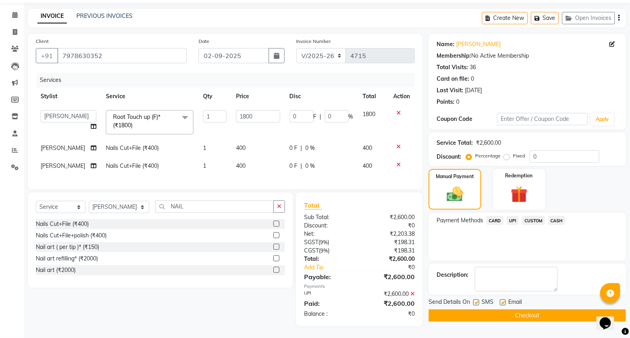
click at [483, 309] on button "Checkout" at bounding box center [526, 315] width 197 height 12
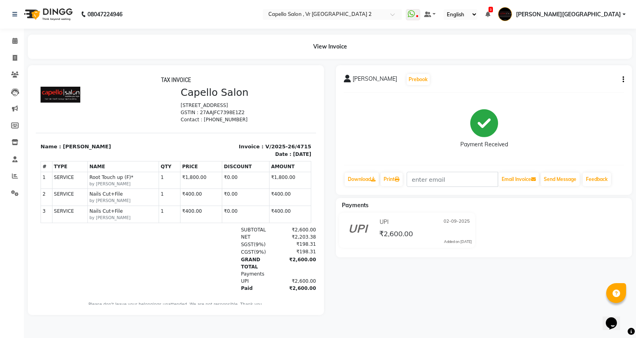
click at [402, 142] on div "Payment Received" at bounding box center [484, 129] width 280 height 60
click at [16, 43] on icon at bounding box center [14, 41] width 5 height 6
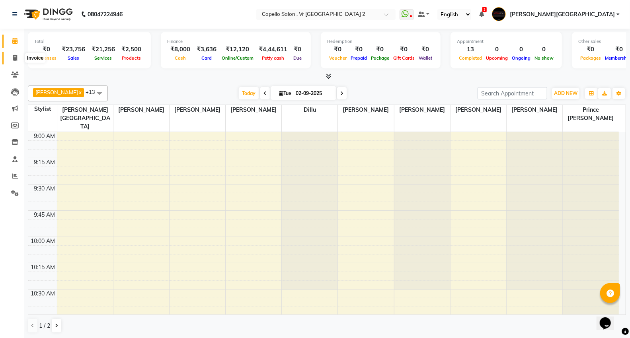
click at [15, 56] on icon at bounding box center [15, 58] width 4 height 6
select select "service"
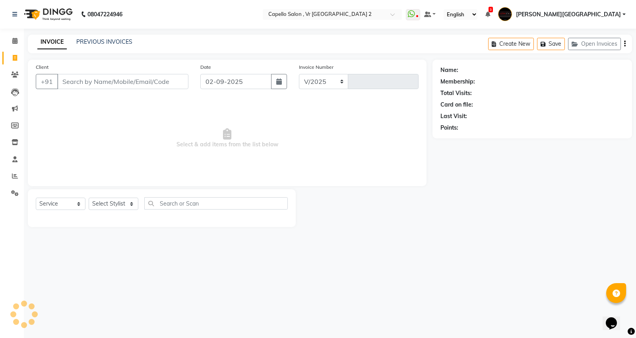
select select "848"
type input "4716"
click at [91, 81] on input "Client" at bounding box center [122, 81] width 131 height 15
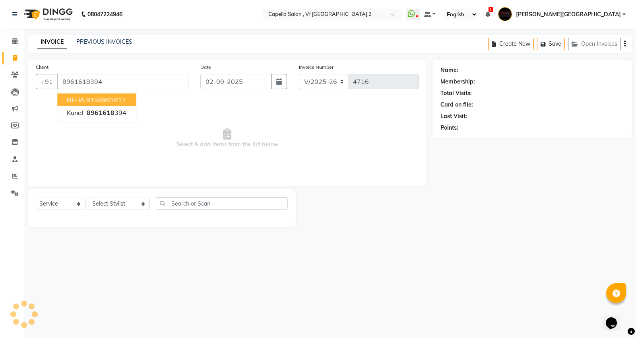
type input "8961618394"
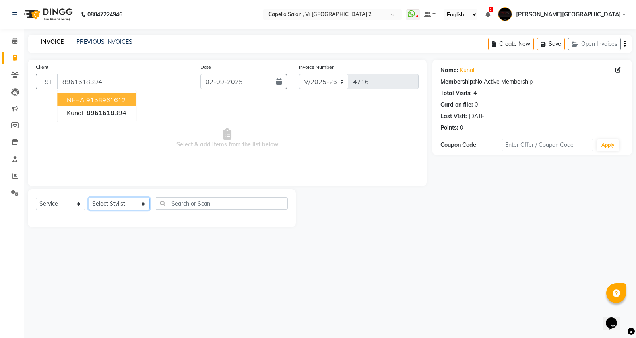
drag, startPoint x: 115, startPoint y: 201, endPoint x: 157, endPoint y: 96, distance: 112.5
click at [115, 201] on select "Select Stylist [PERSON_NAME] [PERSON_NAME] [PERSON_NAME] [PERSON_NAME] Mall [PE…" at bounding box center [119, 204] width 61 height 12
select select "89136"
click at [89, 198] on select "Select Stylist [PERSON_NAME] [PERSON_NAME] [PERSON_NAME] [PERSON_NAME] Mall [PE…" at bounding box center [119, 204] width 61 height 12
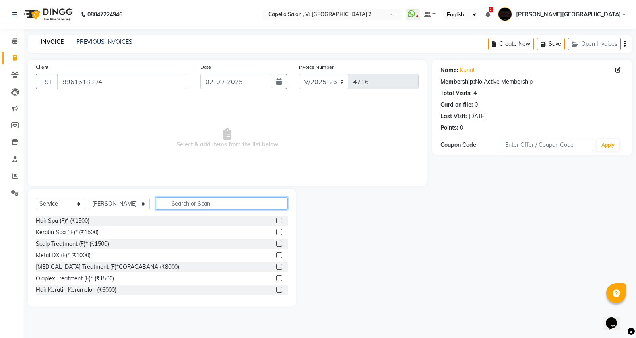
click at [190, 209] on input "text" at bounding box center [222, 203] width 132 height 12
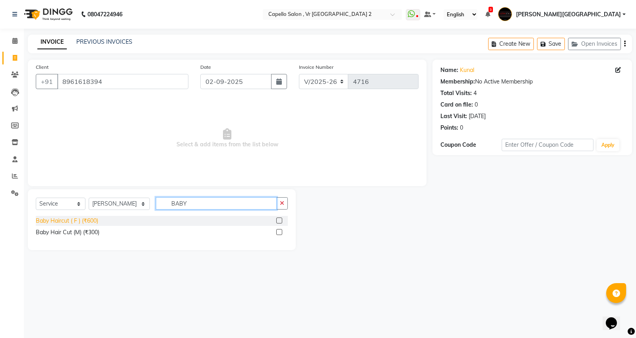
type input "BABY"
click at [86, 222] on div "Baby Haircut ( F ) (₹600)" at bounding box center [67, 221] width 62 height 8
checkbox input "false"
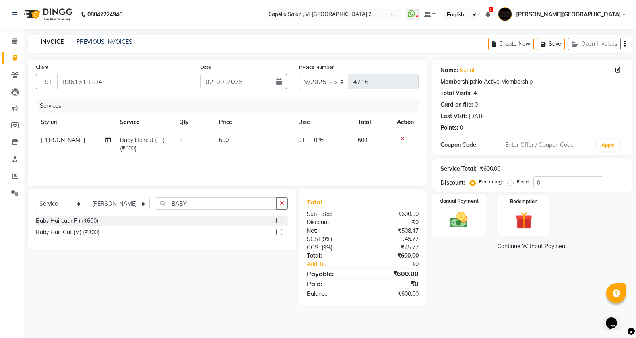
click at [463, 213] on img at bounding box center [459, 220] width 29 height 20
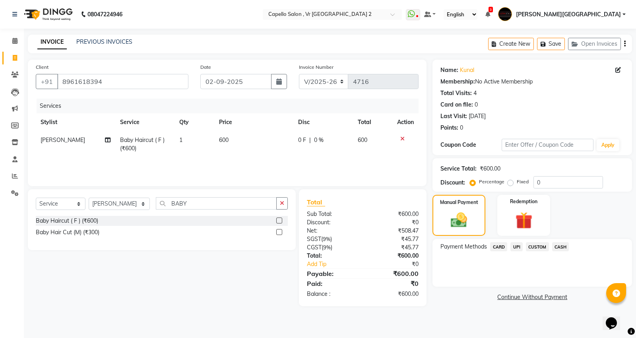
click at [495, 246] on span "CARD" at bounding box center [498, 246] width 17 height 9
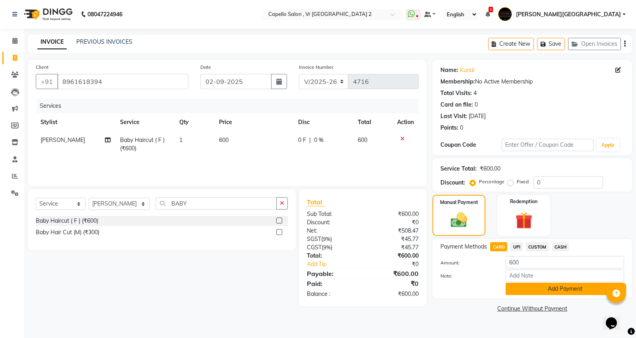
click at [534, 289] on button "Add Payment" at bounding box center [565, 289] width 119 height 12
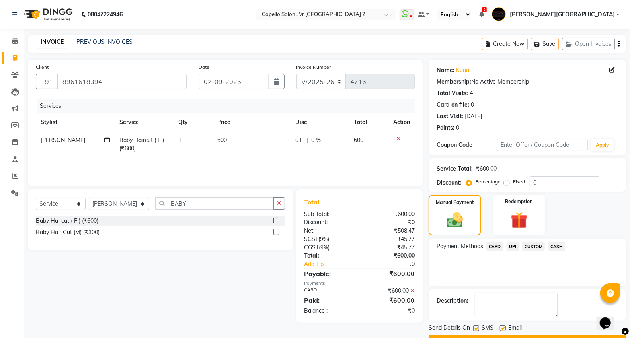
click at [514, 335] on button "Checkout" at bounding box center [526, 341] width 197 height 12
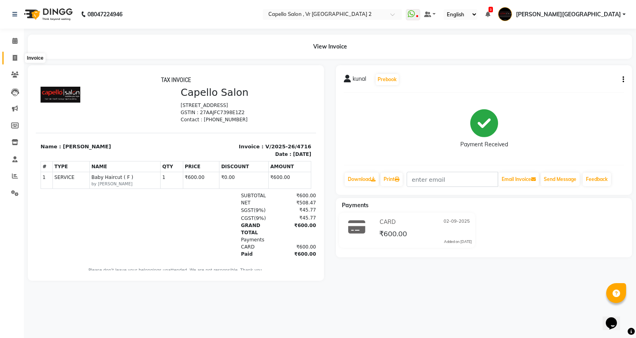
click at [3, 56] on link "Invoice" at bounding box center [11, 58] width 19 height 13
select select "service"
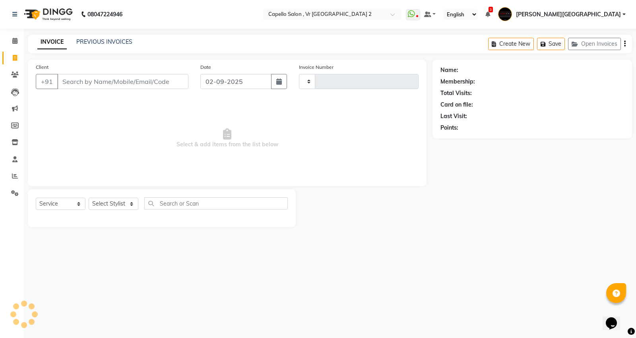
type input "4717"
select select "848"
click at [91, 87] on input "Client" at bounding box center [122, 81] width 131 height 15
type input "9322775191"
click at [183, 81] on span "Add Client" at bounding box center [167, 82] width 31 height 8
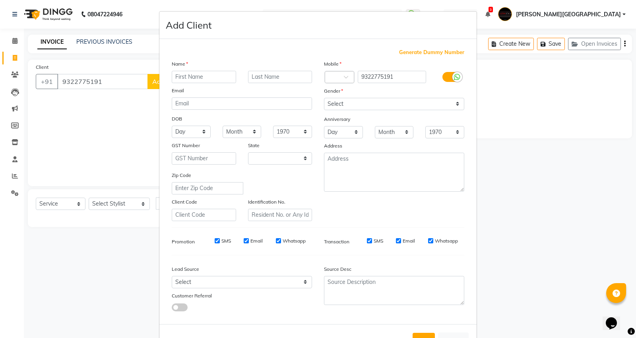
select select "22"
click at [183, 78] on input "[PERSON_NAME]" at bounding box center [204, 77] width 64 height 12
type input "REVATI"
click at [357, 102] on select "Select [DEMOGRAPHIC_DATA] [DEMOGRAPHIC_DATA] Other Prefer Not To Say" at bounding box center [394, 104] width 140 height 12
select select "[DEMOGRAPHIC_DATA]"
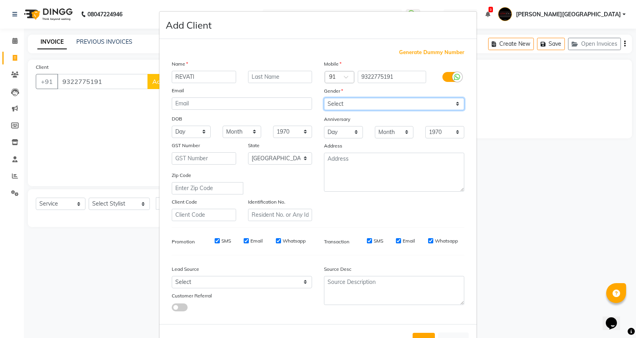
click at [324, 98] on select "Select [DEMOGRAPHIC_DATA] [DEMOGRAPHIC_DATA] Other Prefer Not To Say" at bounding box center [394, 104] width 140 height 12
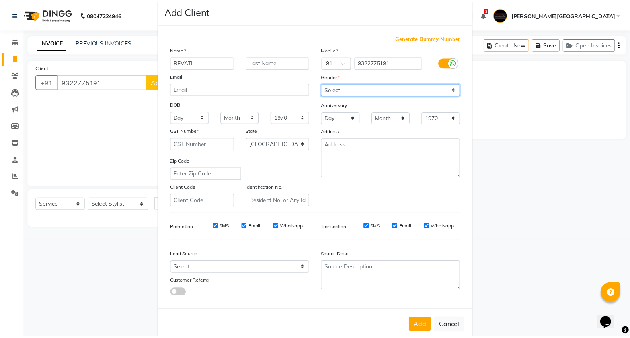
scroll to position [29, 0]
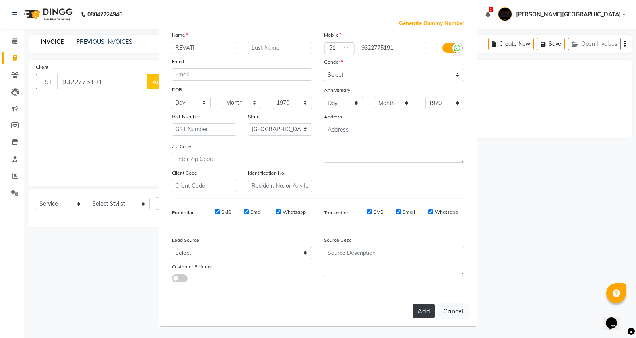
click at [419, 309] on button "Add" at bounding box center [424, 311] width 22 height 14
select select
select select "null"
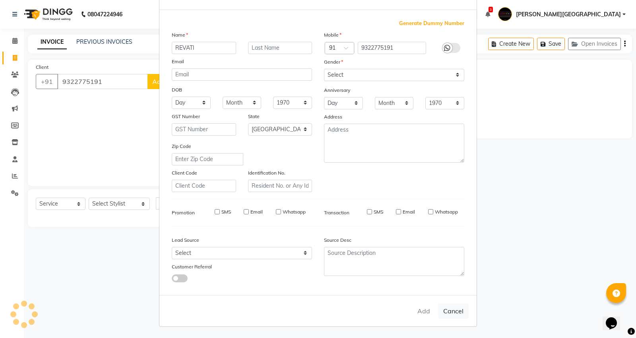
select select
checkbox input "false"
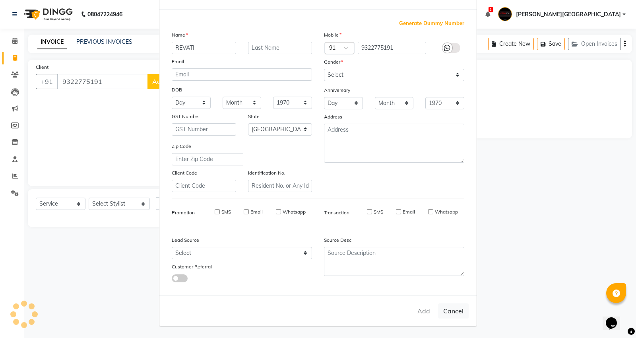
checkbox input "false"
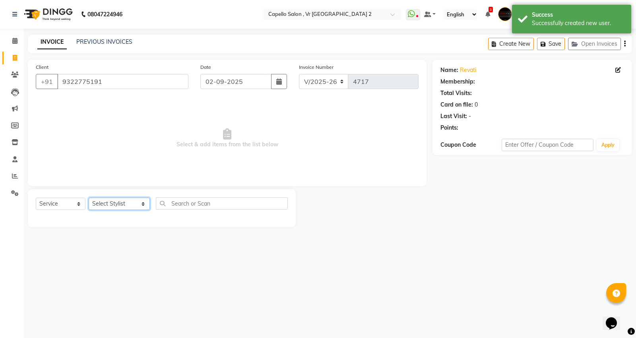
click at [111, 200] on select "Select Stylist [PERSON_NAME] [PERSON_NAME] [PERSON_NAME] [PERSON_NAME] Mall [PE…" at bounding box center [119, 204] width 61 height 12
select select "14473"
click at [89, 198] on select "Select Stylist [PERSON_NAME] [PERSON_NAME] [PERSON_NAME] [PERSON_NAME] Mall [PE…" at bounding box center [119, 204] width 61 height 12
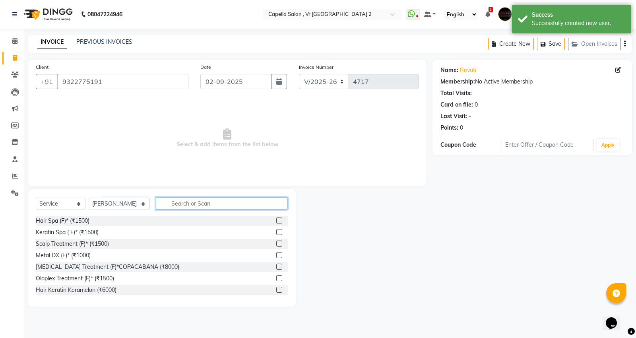
click at [203, 201] on input "text" at bounding box center [222, 203] width 132 height 12
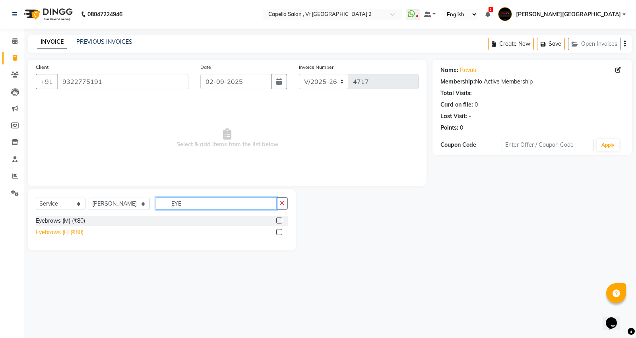
type input "EYE"
click at [64, 235] on div "Eyebrows (F) (₹80)" at bounding box center [60, 232] width 48 height 8
checkbox input "false"
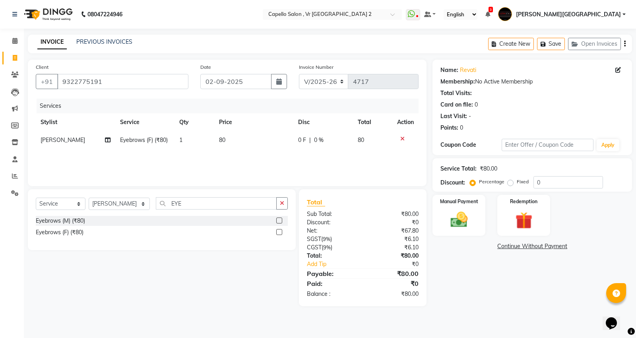
click at [221, 144] on td "80" at bounding box center [253, 140] width 79 height 18
select select "14473"
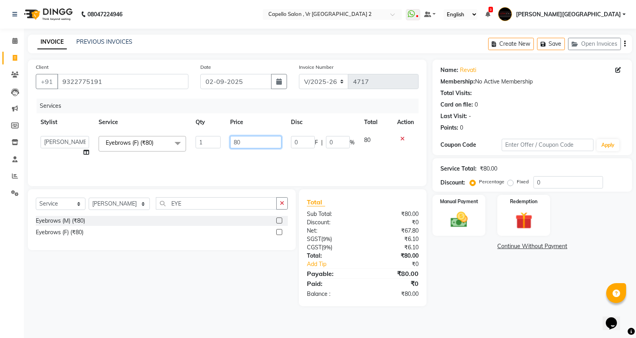
drag, startPoint x: 259, startPoint y: 144, endPoint x: 98, endPoint y: 144, distance: 161.5
click at [121, 144] on tr "AHSIK [PERSON_NAME] [PERSON_NAME] [PERSON_NAME] [PERSON_NAME] Mall Dillu [PERSO…" at bounding box center [227, 146] width 383 height 30
type input "240"
click at [150, 280] on div "Select Service Product Membership Package Voucher Prepaid Gift Card Select Styl…" at bounding box center [159, 247] width 274 height 117
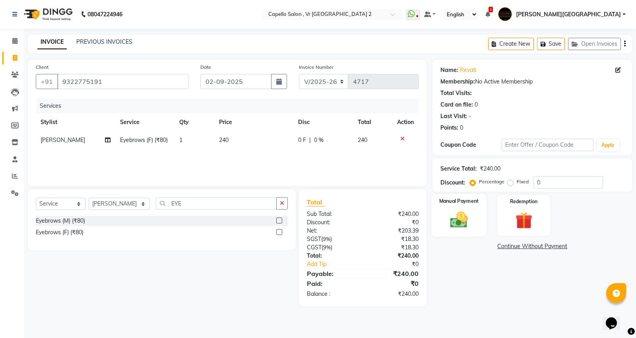
click at [464, 221] on img at bounding box center [459, 220] width 29 height 20
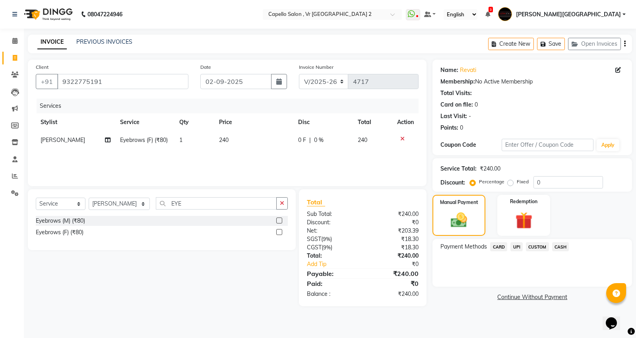
click at [514, 249] on span "UPI" at bounding box center [517, 246] width 12 height 9
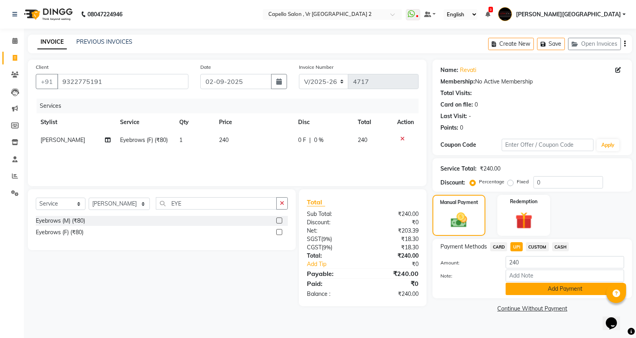
click at [524, 288] on button "Add Payment" at bounding box center [565, 289] width 119 height 12
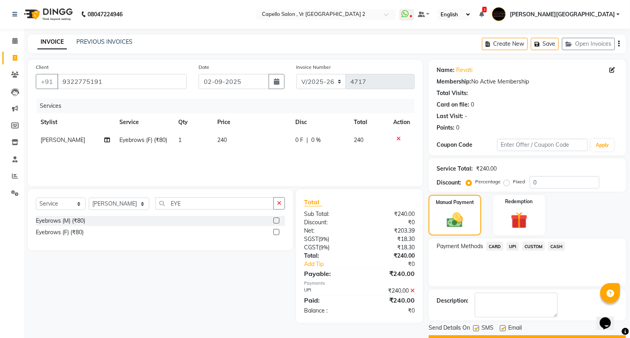
click at [520, 335] on button "Checkout" at bounding box center [526, 341] width 197 height 12
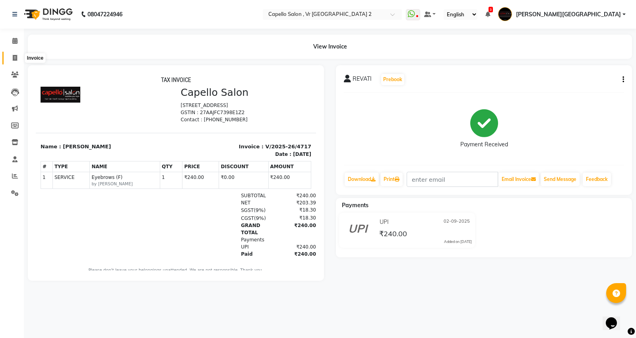
click at [15, 60] on icon at bounding box center [15, 58] width 4 height 6
select select "service"
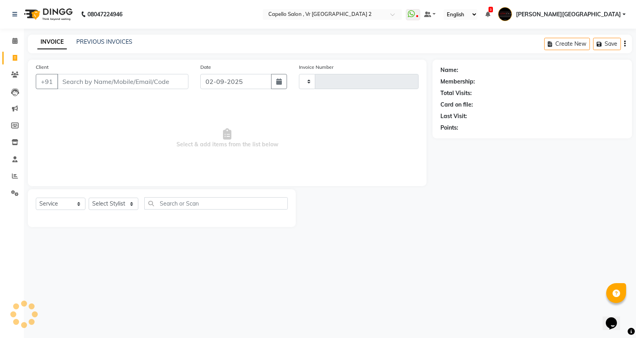
type input "4718"
select select "848"
click at [97, 84] on input "Client" at bounding box center [122, 81] width 131 height 15
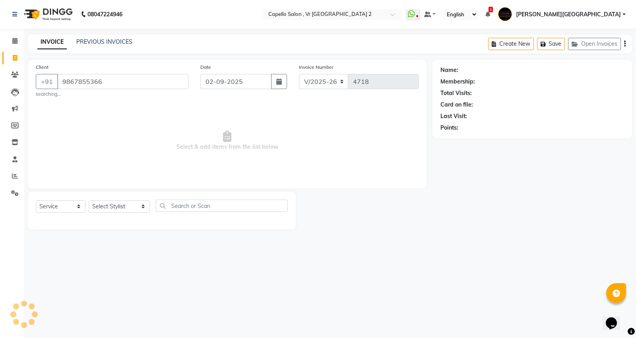
type input "9867855366"
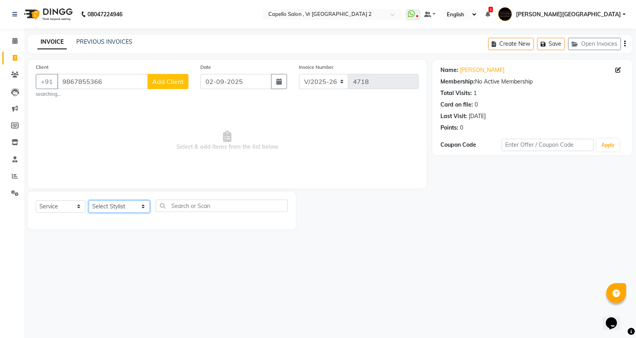
click at [121, 204] on select "Select Stylist [PERSON_NAME] [PERSON_NAME] [PERSON_NAME] [PERSON_NAME] Mall [PE…" at bounding box center [119, 206] width 61 height 12
select select "49136"
click at [89, 200] on select "Select Stylist [PERSON_NAME] [PERSON_NAME] [PERSON_NAME] [PERSON_NAME] Mall [PE…" at bounding box center [119, 206] width 61 height 12
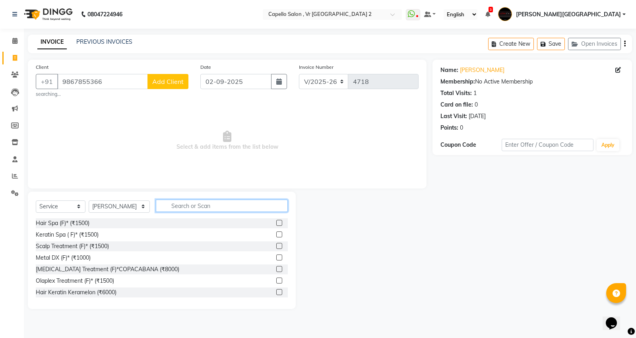
click at [174, 209] on input "text" at bounding box center [222, 206] width 132 height 12
type input "T"
click at [181, 209] on input "TR" at bounding box center [216, 206] width 121 height 12
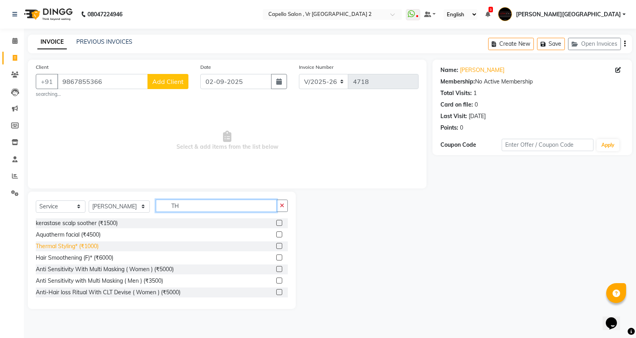
type input "TH"
click at [74, 245] on div "Thermal Styling* (₹1000)" at bounding box center [67, 246] width 63 height 8
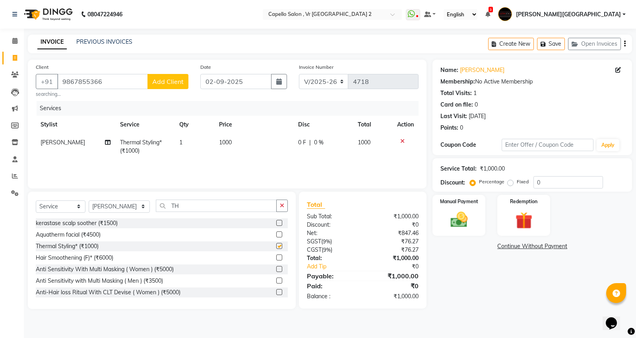
checkbox input "false"
click at [250, 145] on td "1000" at bounding box center [253, 147] width 79 height 26
select select "49136"
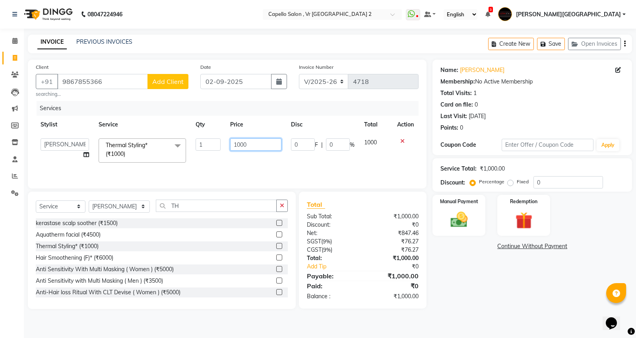
click at [263, 140] on input "1000" at bounding box center [255, 144] width 51 height 12
type input "1"
type input "2500"
click at [629, 303] on div "Name: [PERSON_NAME] Membership: No Active Membership Total Visits: 1 Card on fi…" at bounding box center [536, 184] width 206 height 249
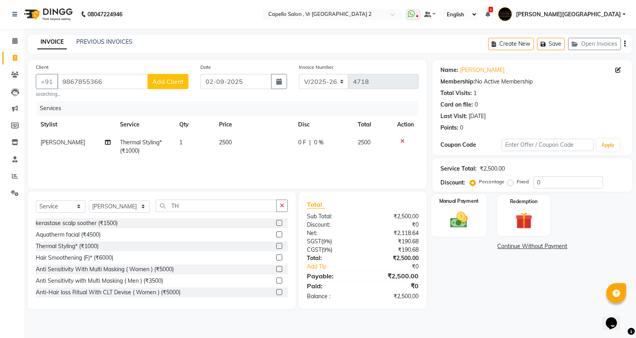
click at [453, 216] on img at bounding box center [459, 220] width 29 height 20
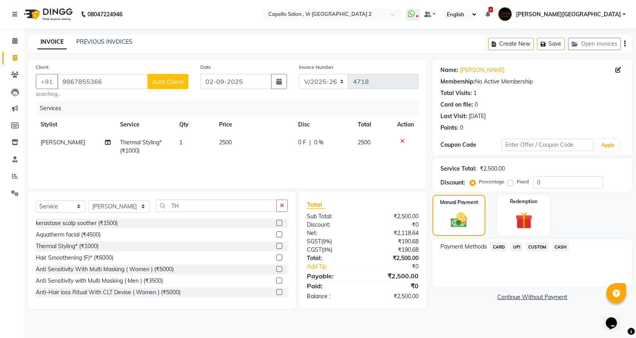
click at [518, 247] on span "UPI" at bounding box center [517, 246] width 12 height 9
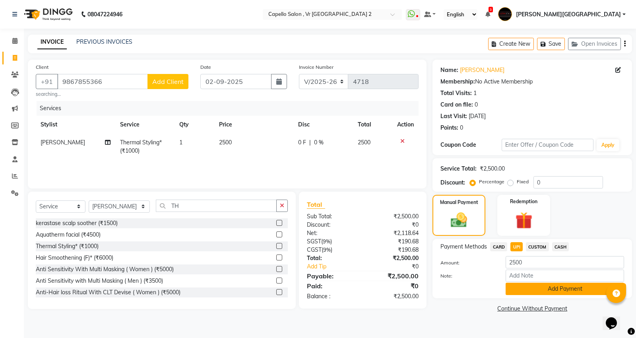
click at [531, 292] on button "Add Payment" at bounding box center [565, 289] width 119 height 12
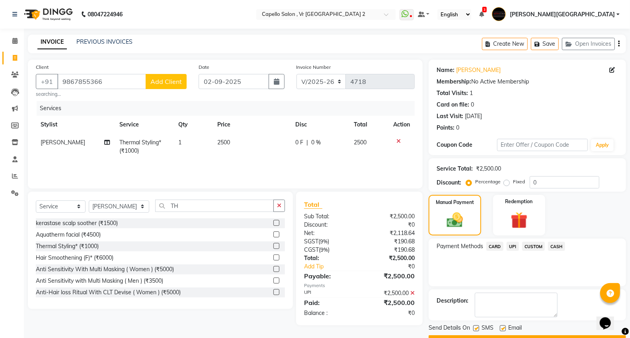
scroll to position [21, 0]
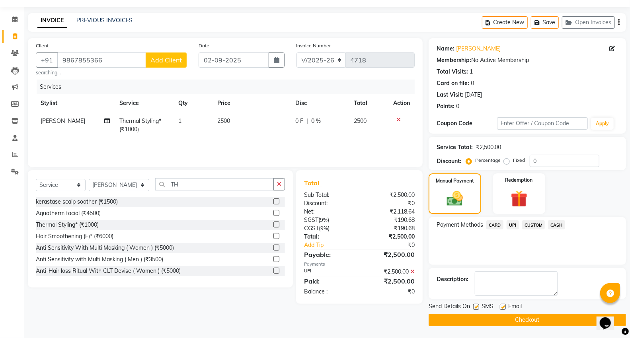
click at [522, 320] on button "Checkout" at bounding box center [526, 320] width 197 height 12
